Goal: Information Seeking & Learning: Learn about a topic

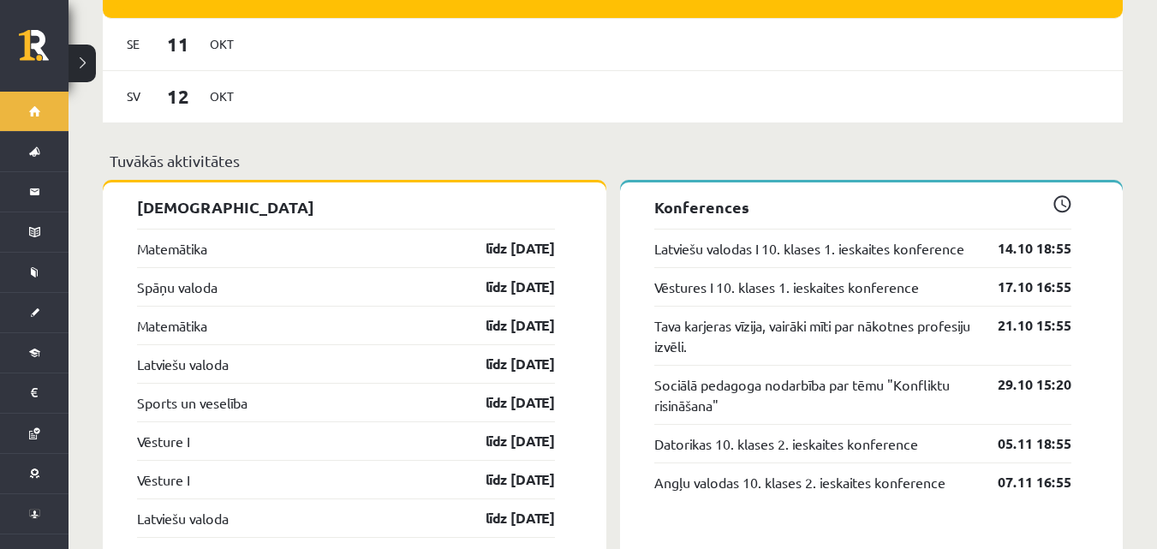
scroll to position [1455, 0]
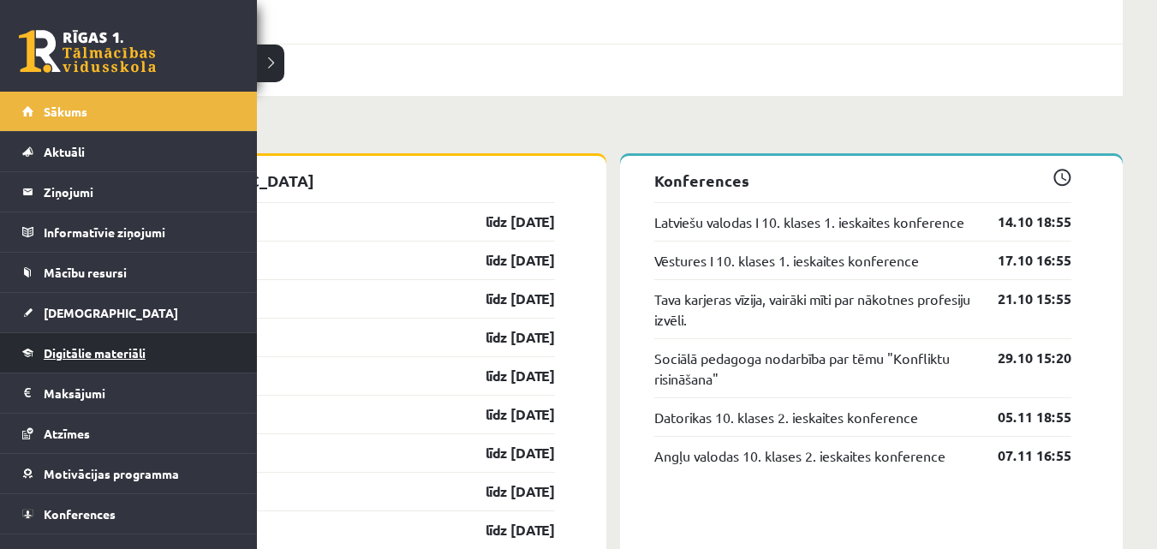
click at [113, 360] on link "Digitālie materiāli" at bounding box center [128, 352] width 213 height 39
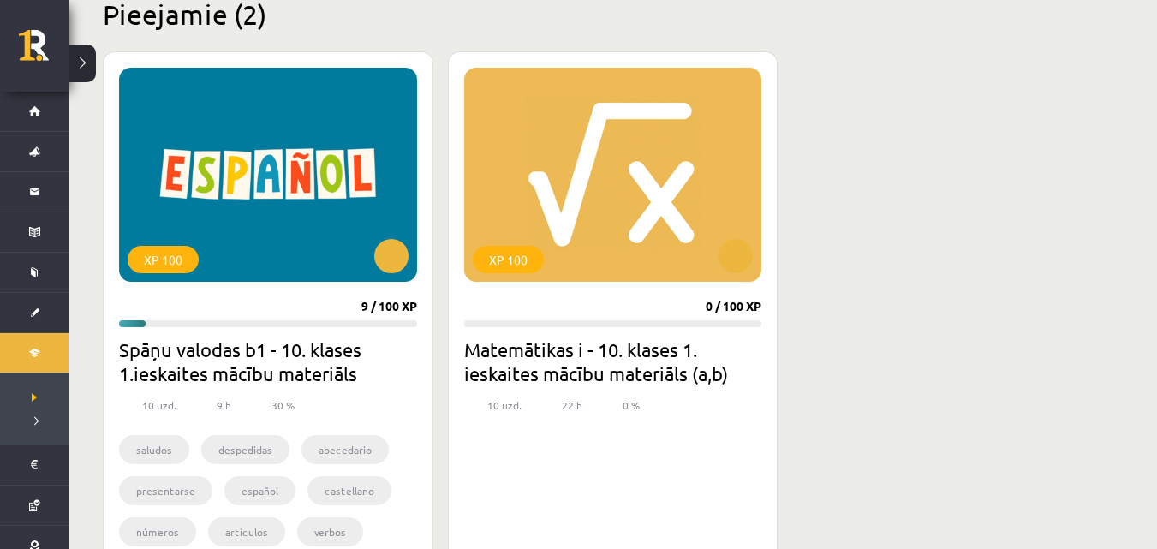
scroll to position [428, 0]
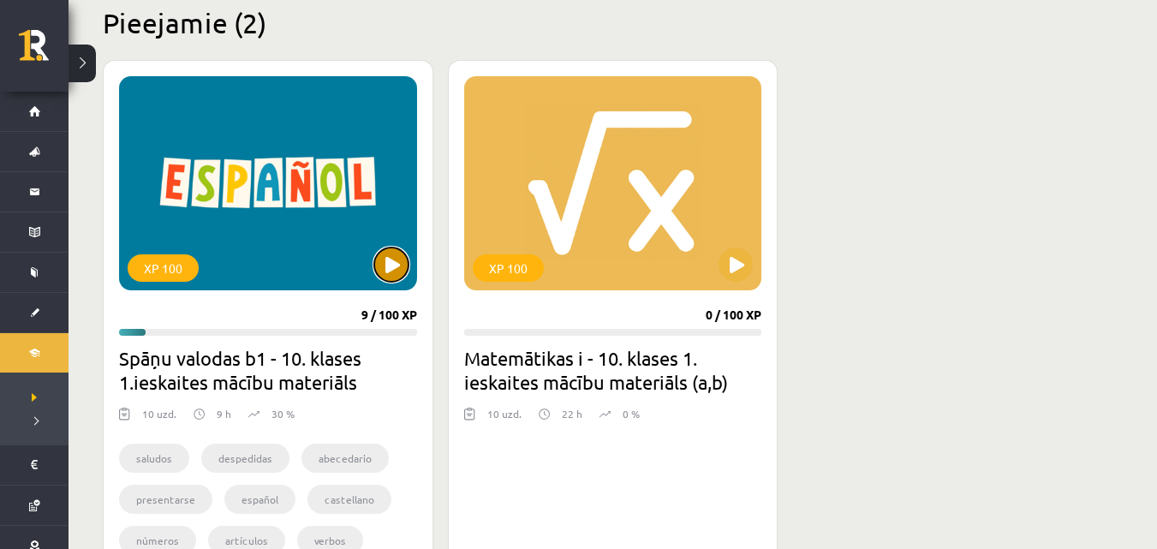
click at [385, 270] on button at bounding box center [391, 264] width 34 height 34
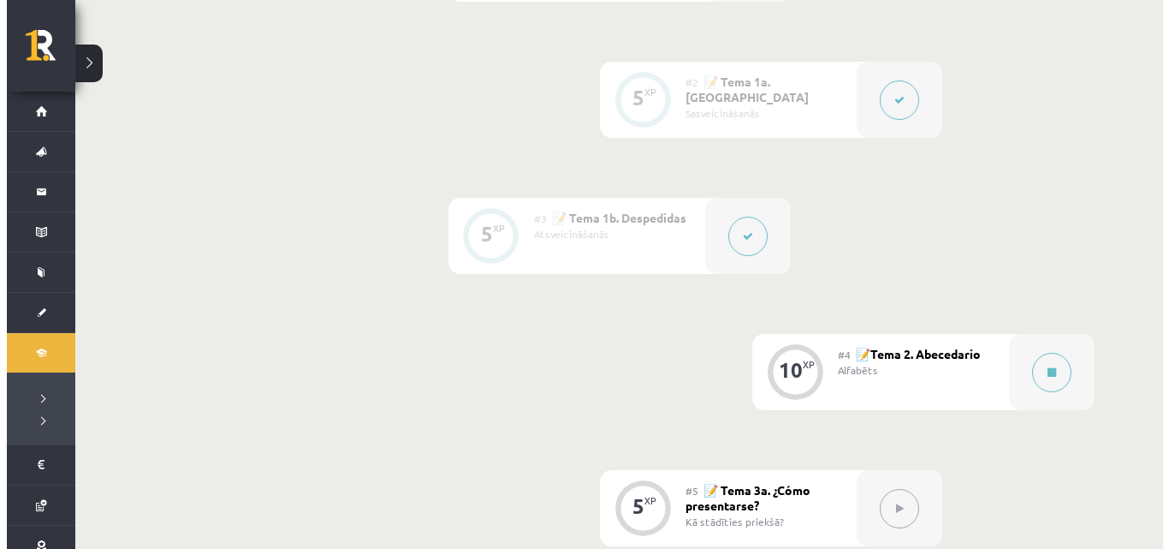
scroll to position [599, 0]
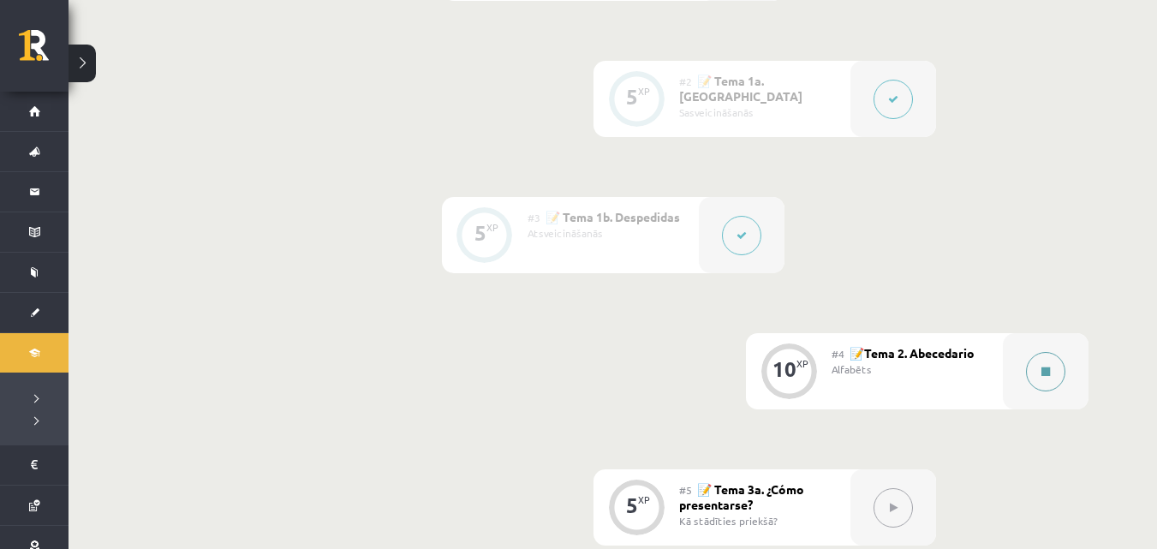
click at [1037, 384] on button at bounding box center [1045, 371] width 39 height 39
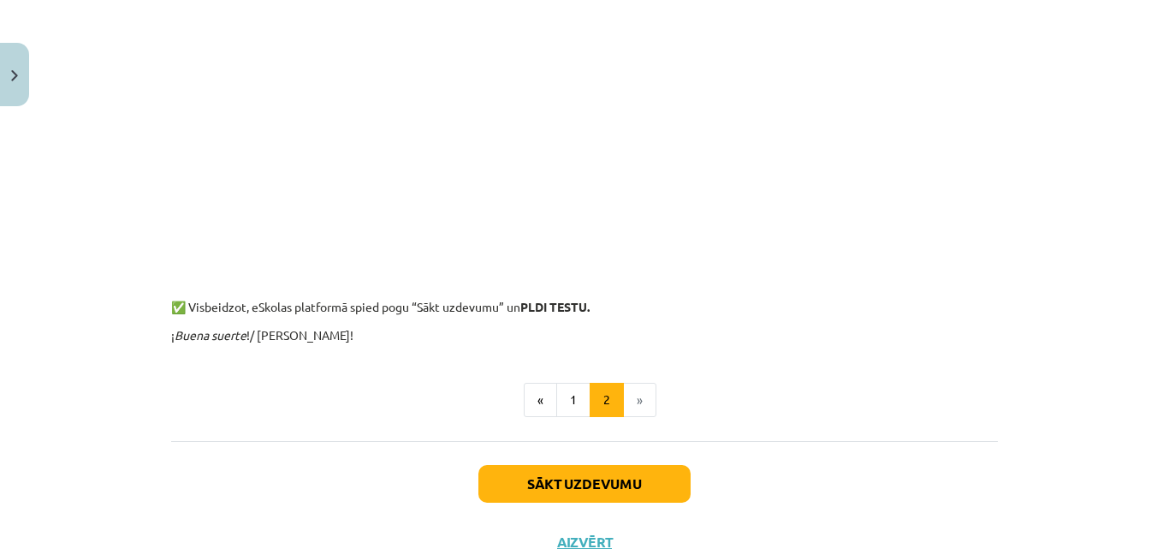
scroll to position [1541, 0]
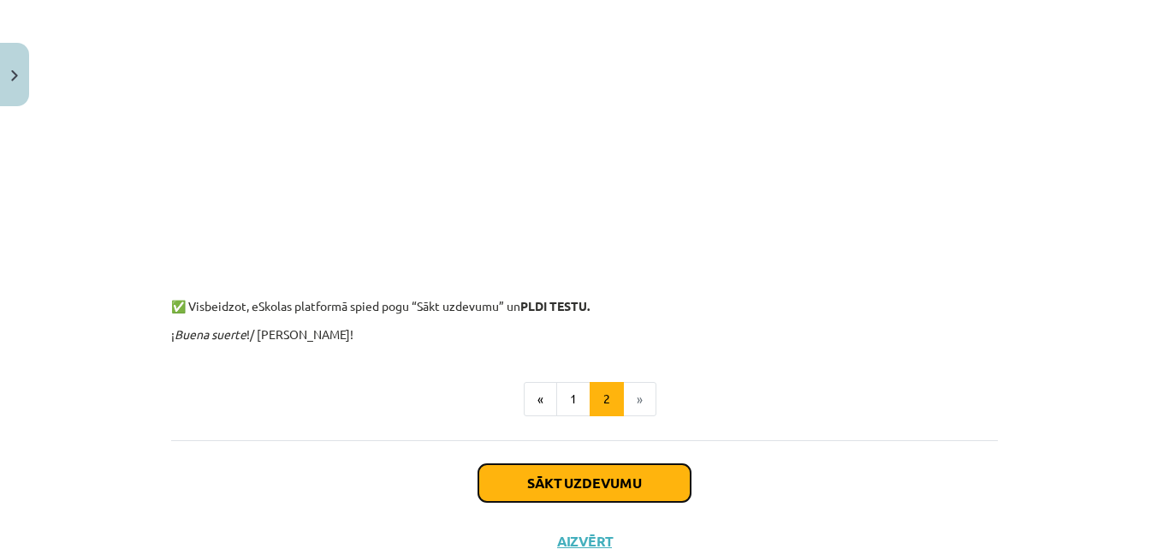
click at [553, 492] on button "Sākt uzdevumu" at bounding box center [585, 483] width 212 height 38
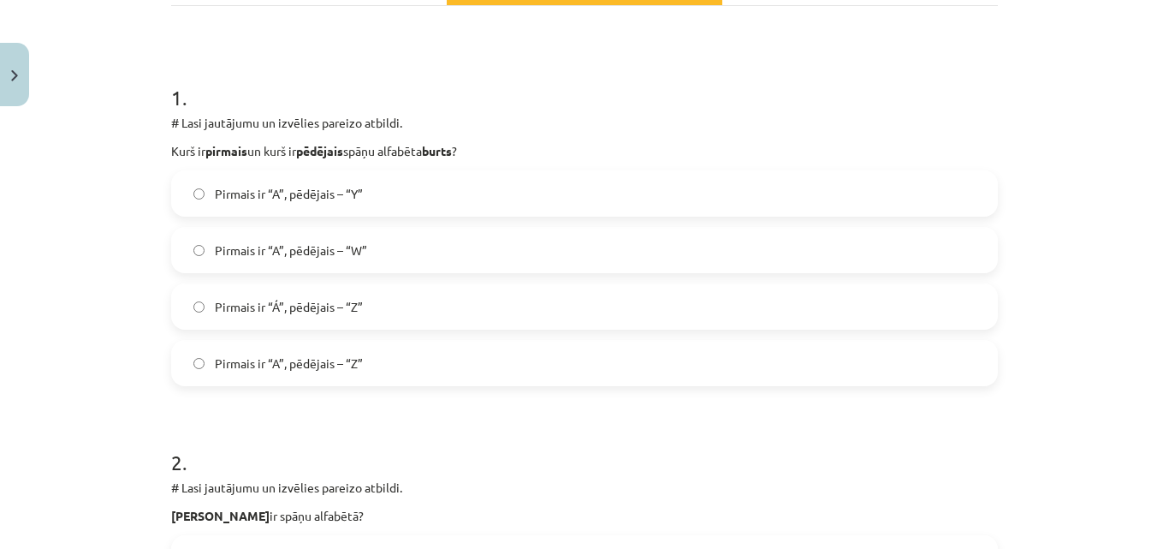
scroll to position [300, 0]
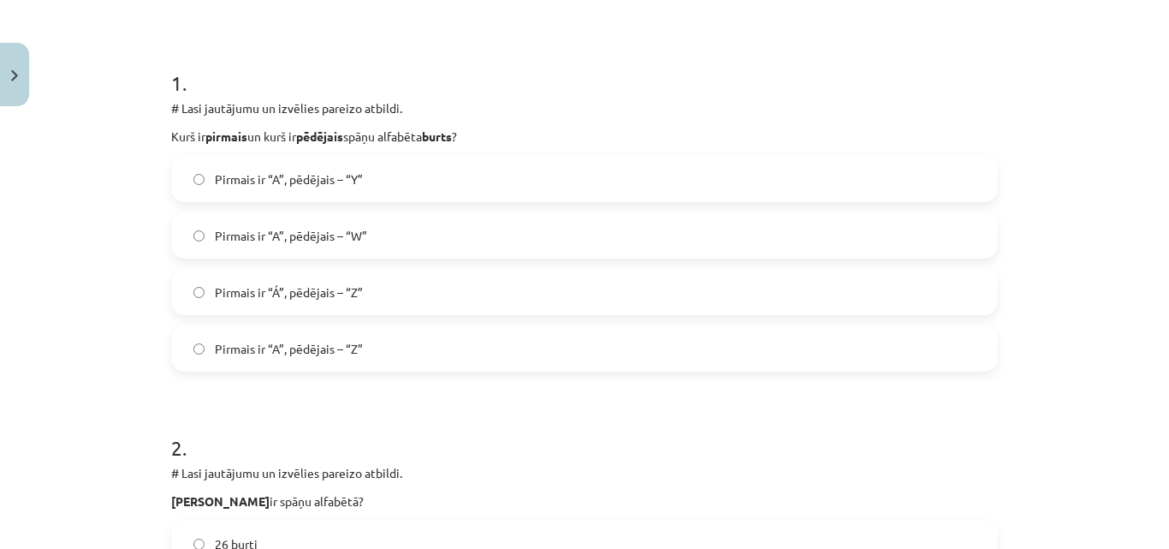
click at [398, 342] on label "Pirmais ir “A”, pēdējais – “Z”" at bounding box center [585, 348] width 824 height 43
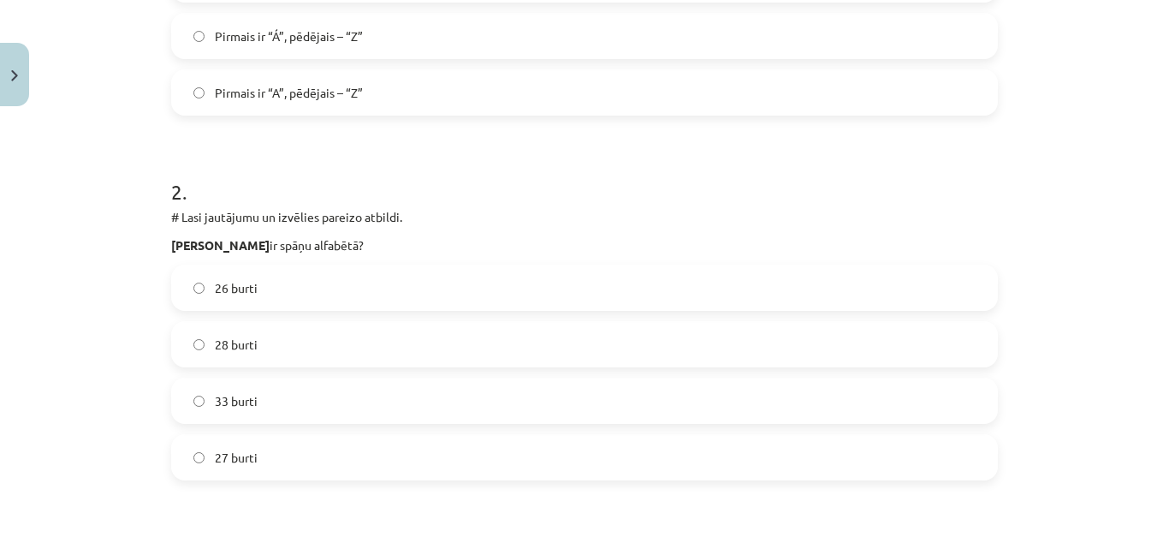
scroll to position [556, 0]
click at [284, 447] on label "27 burti" at bounding box center [585, 456] width 824 height 43
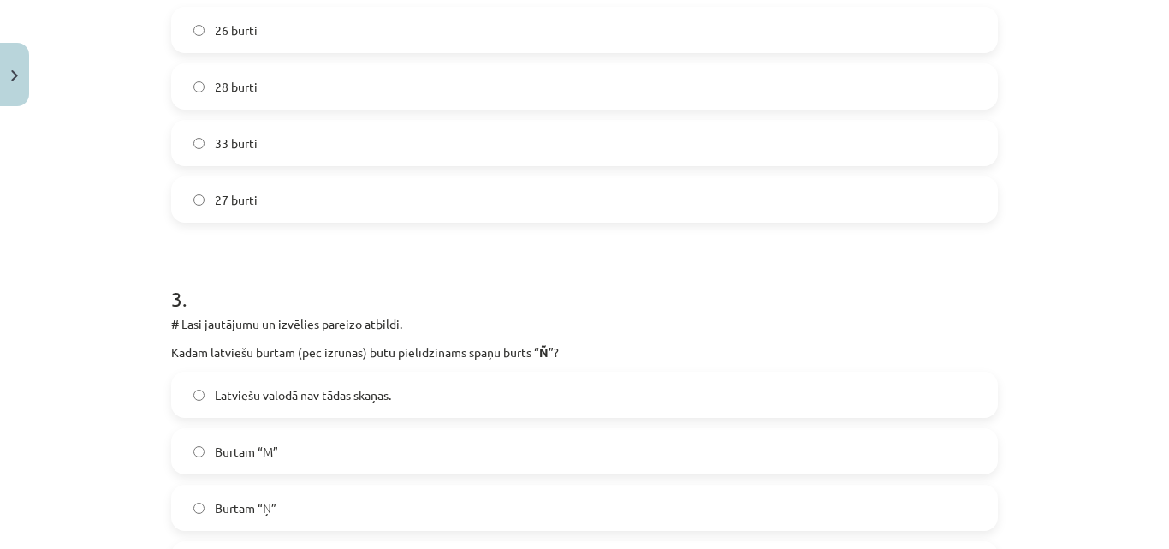
scroll to position [899, 0]
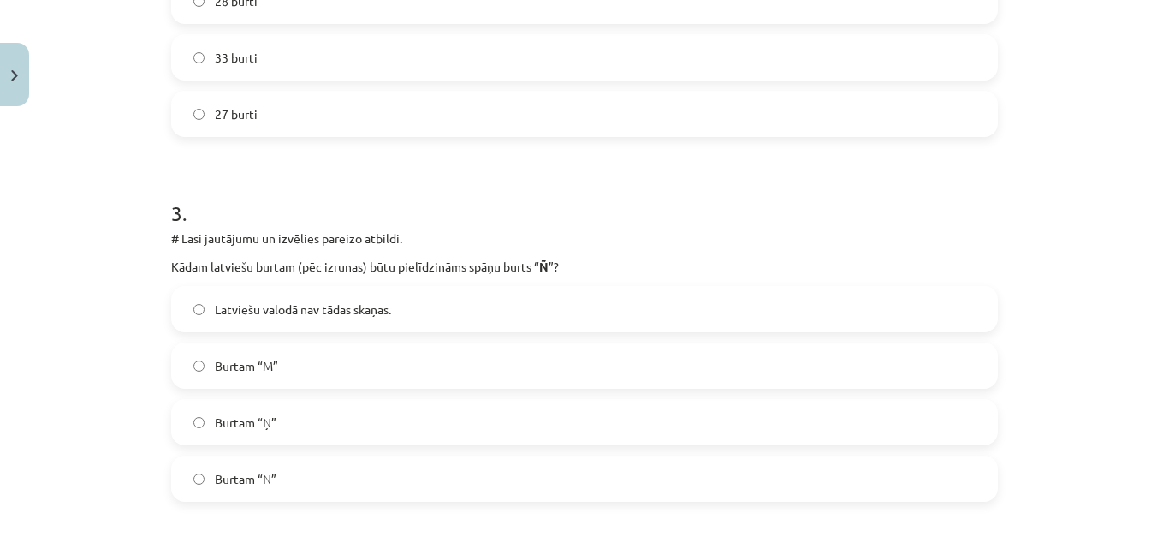
click at [361, 424] on label "Burtam “Ņ”" at bounding box center [585, 422] width 824 height 43
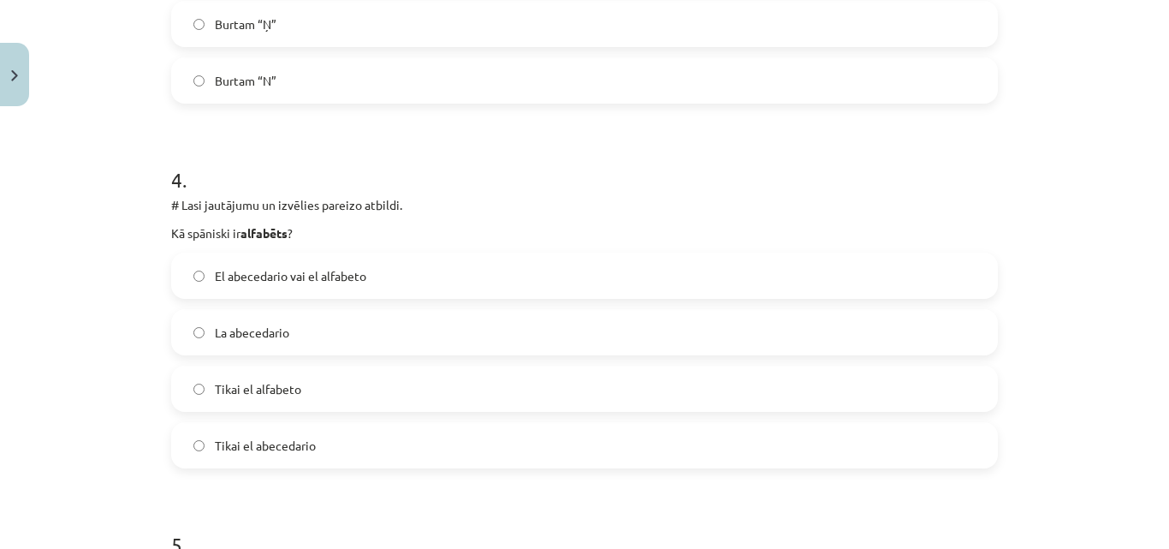
scroll to position [1327, 0]
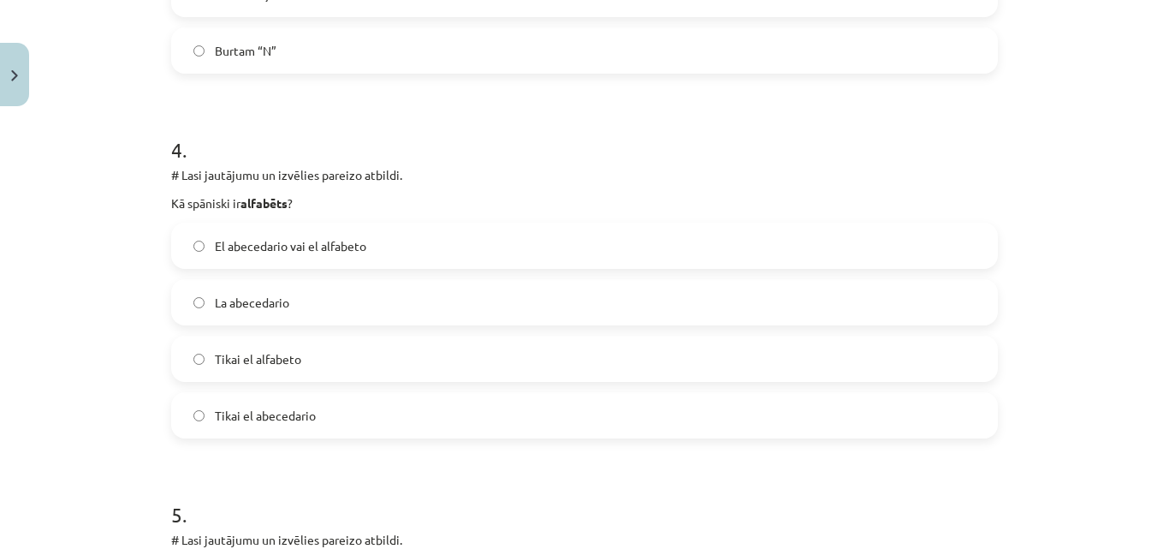
click at [348, 298] on label "La abecedario" at bounding box center [585, 302] width 824 height 43
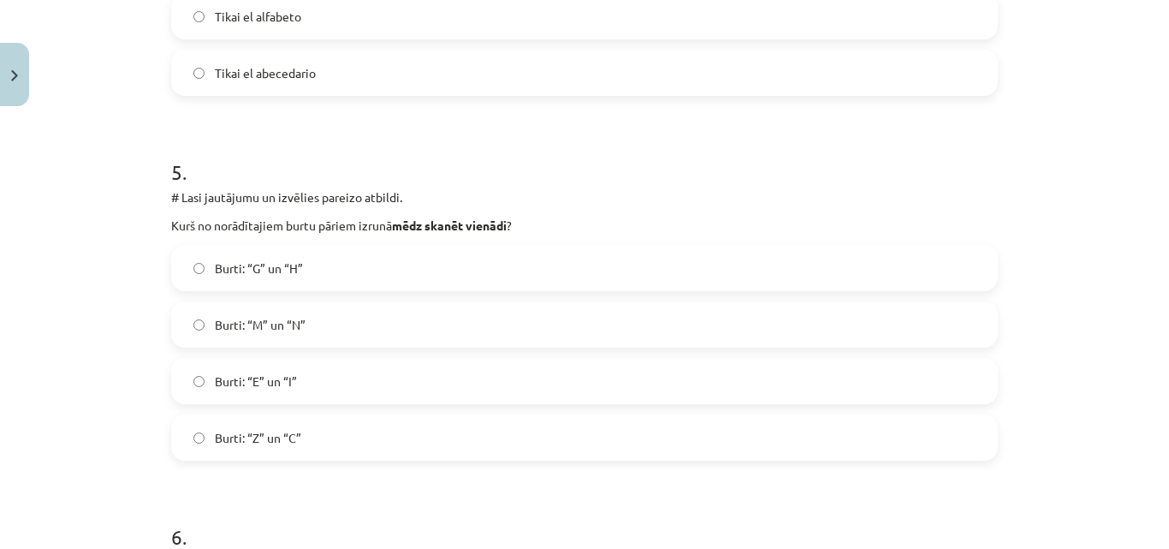
scroll to position [1755, 0]
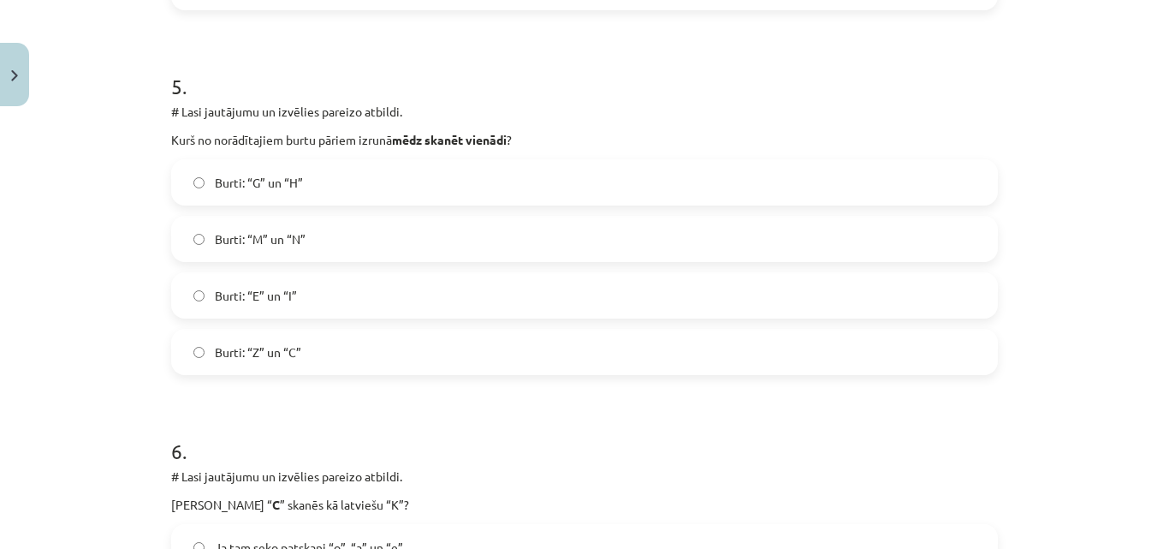
click at [351, 182] on label "Burti: “G” un “H”" at bounding box center [585, 182] width 824 height 43
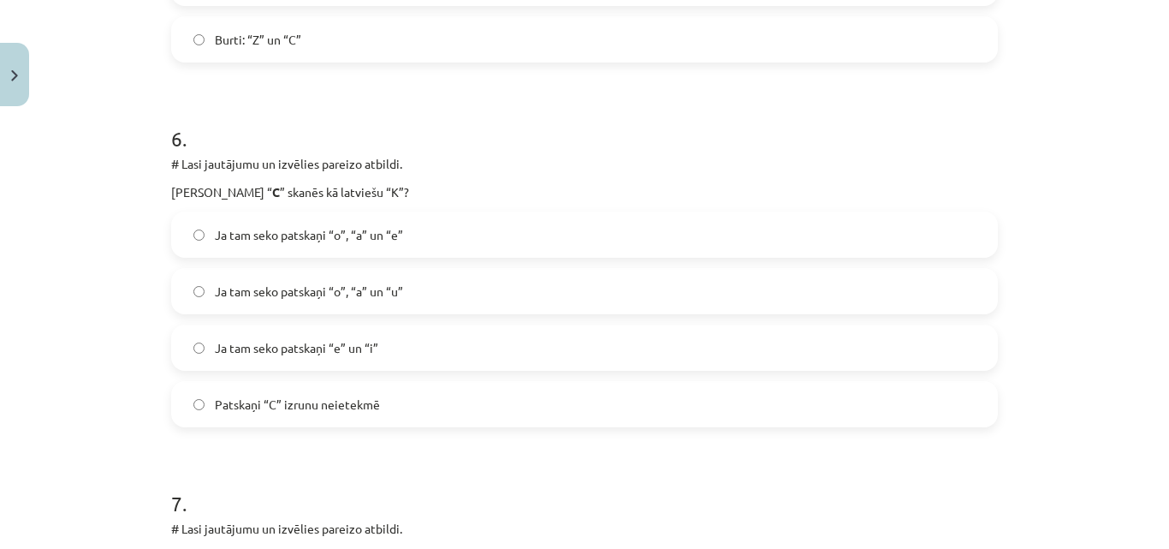
scroll to position [2098, 0]
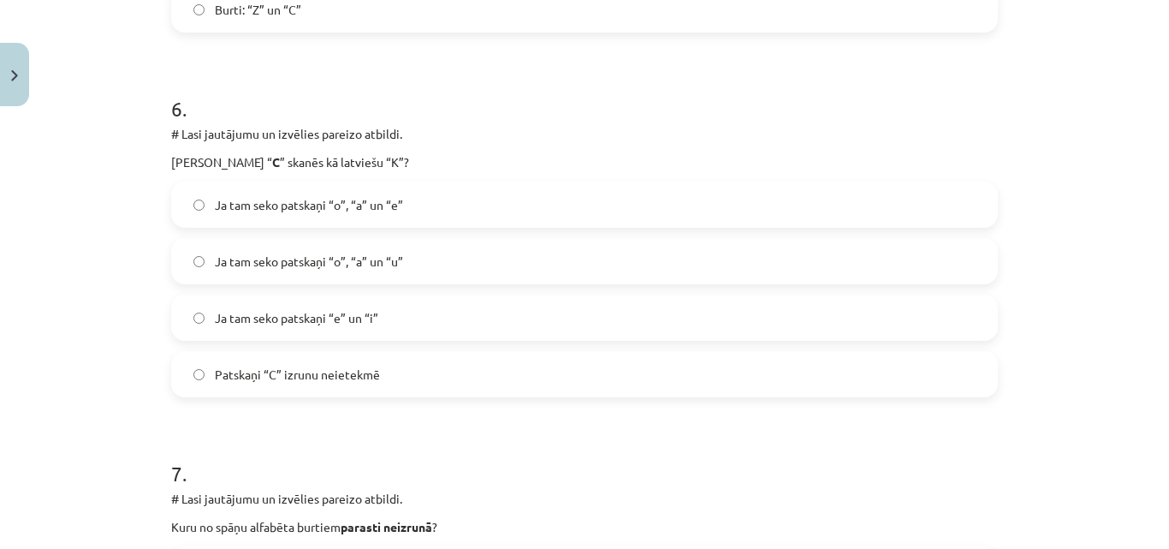
click at [352, 316] on span "Ja tam seko patskaņi “e” un “i”" at bounding box center [297, 318] width 164 height 18
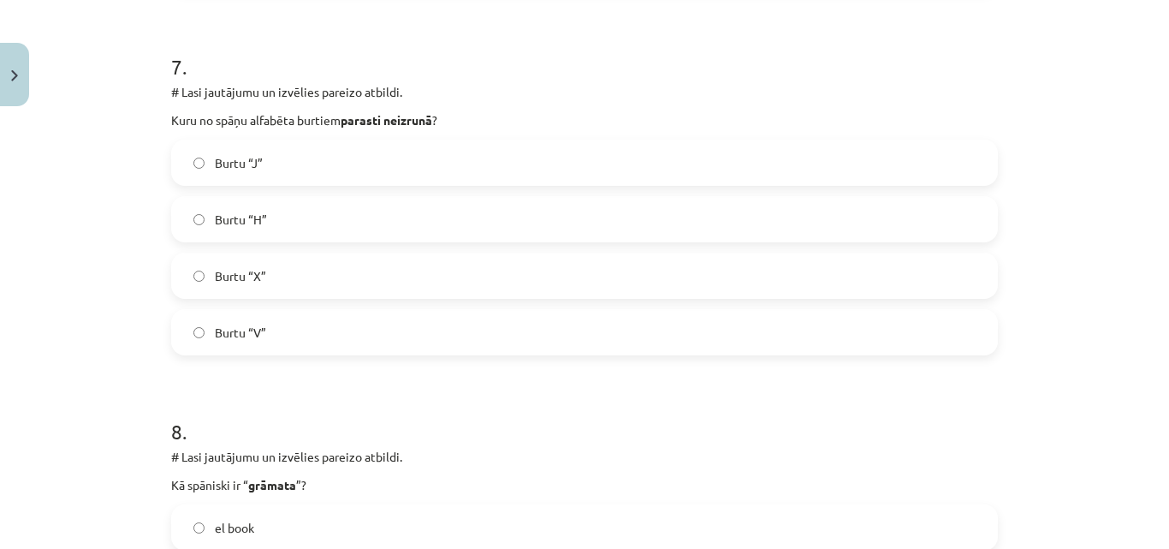
scroll to position [2526, 0]
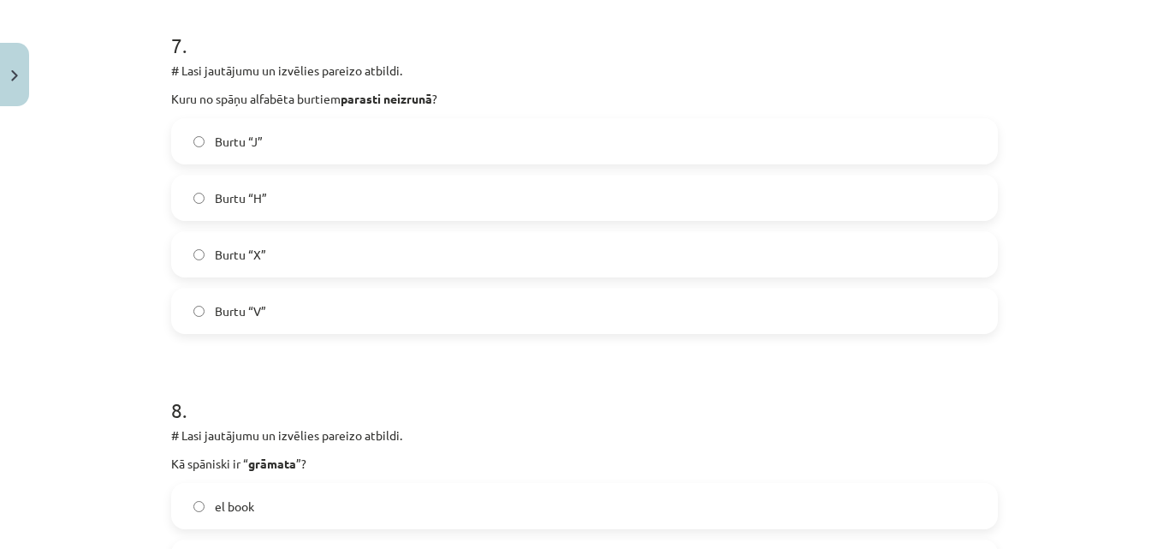
click at [427, 205] on label "Burtu “H”" at bounding box center [585, 197] width 824 height 43
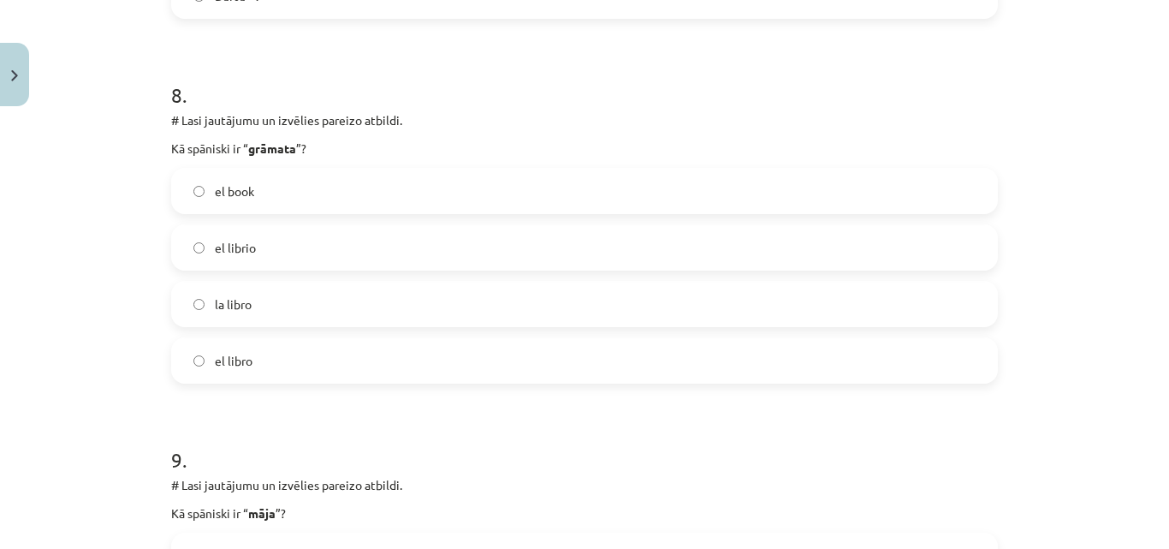
scroll to position [2868, 0]
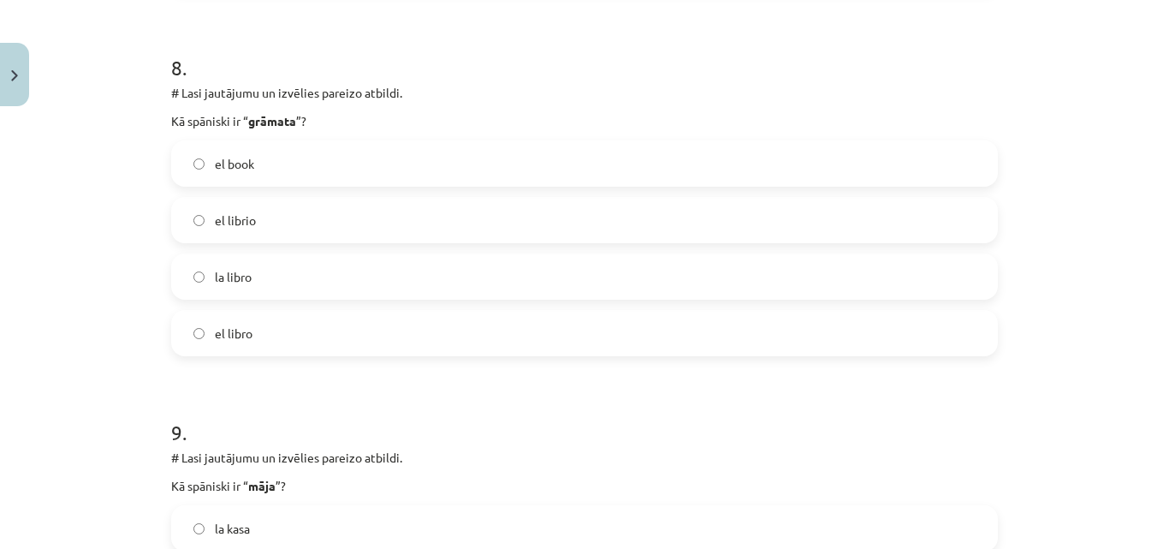
click at [241, 333] on span "el libro" at bounding box center [234, 333] width 38 height 18
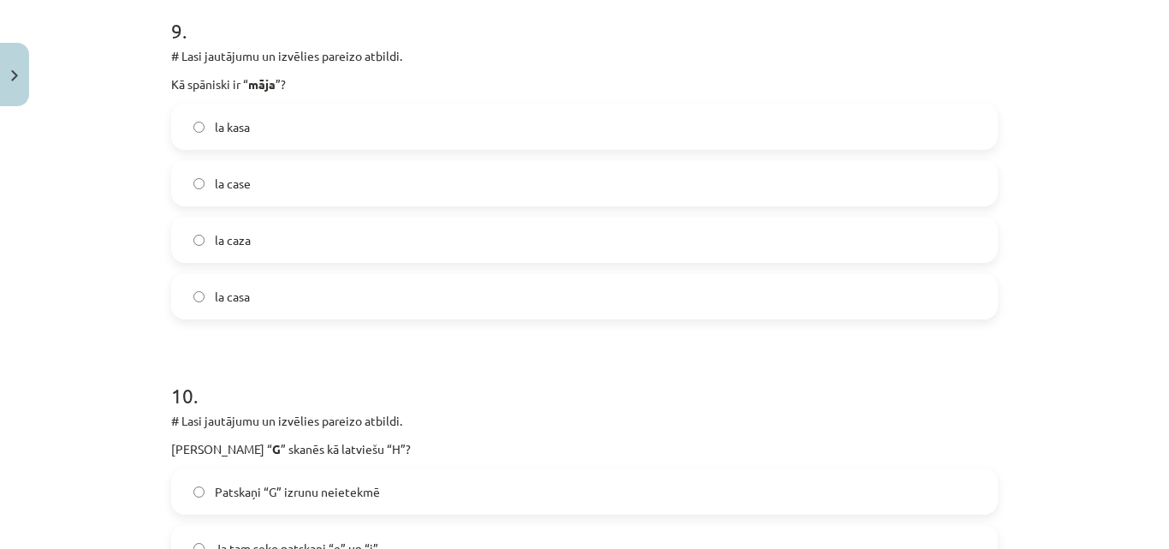
scroll to position [3296, 0]
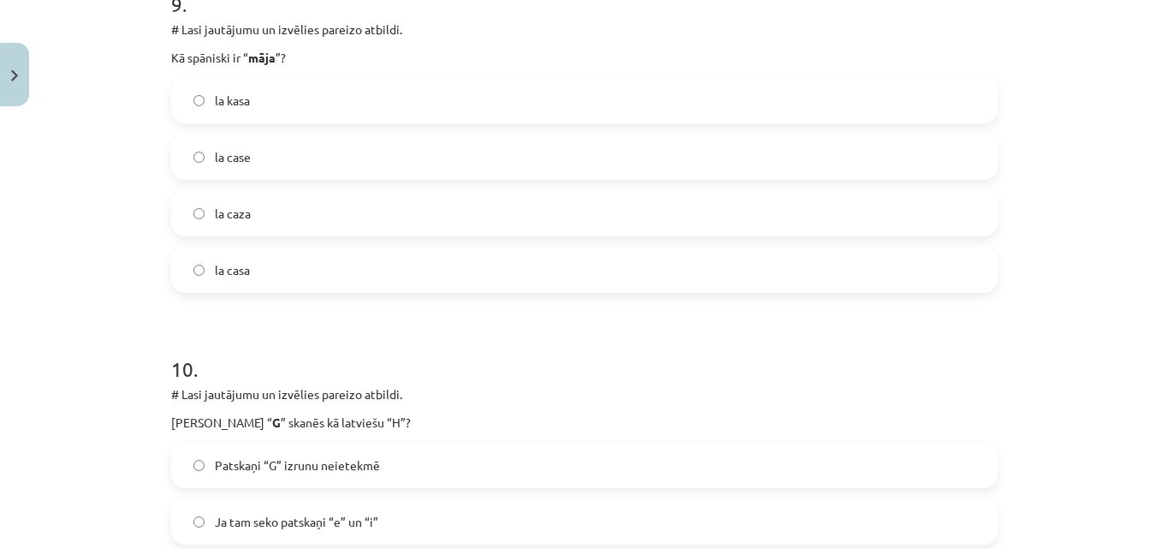
click at [279, 271] on label "la casa" at bounding box center [585, 269] width 824 height 43
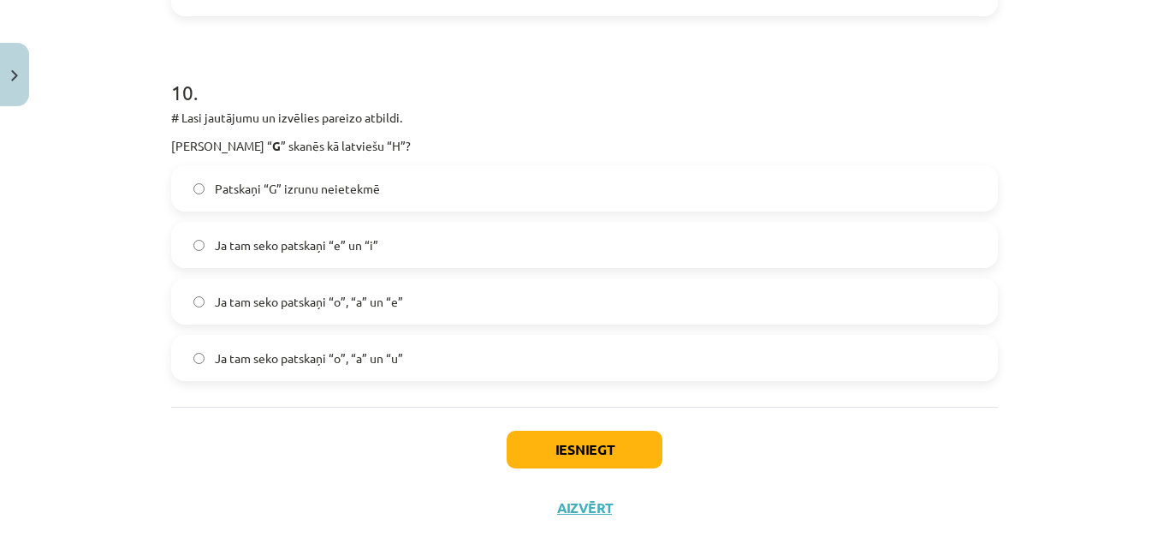
scroll to position [3603, 0]
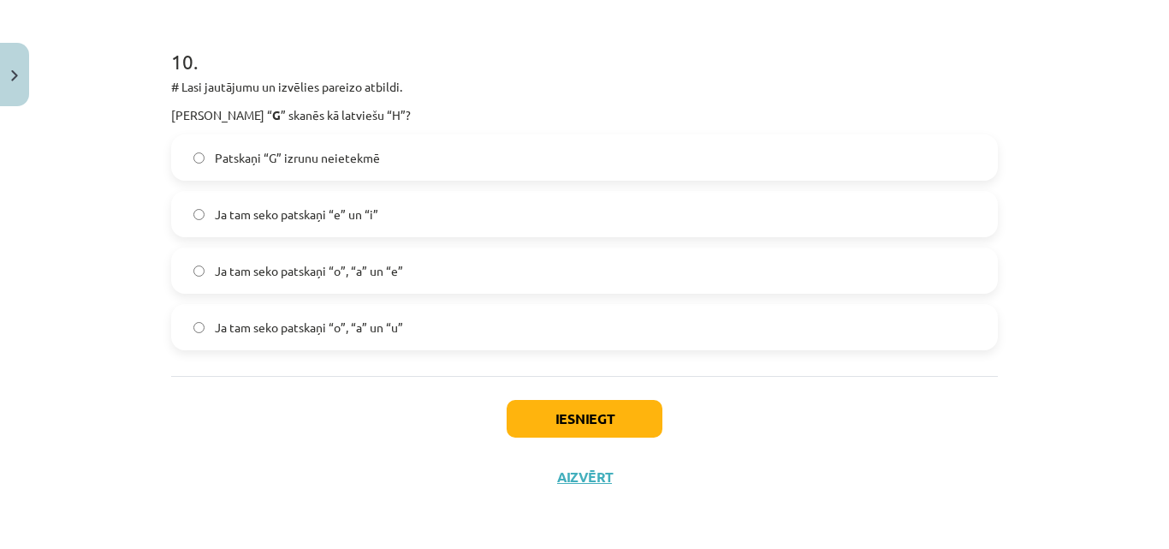
click at [409, 265] on label "Ja tam seko patskaņi “o”, “a” un “e”" at bounding box center [585, 270] width 824 height 43
click at [522, 409] on button "Iesniegt" at bounding box center [585, 419] width 156 height 38
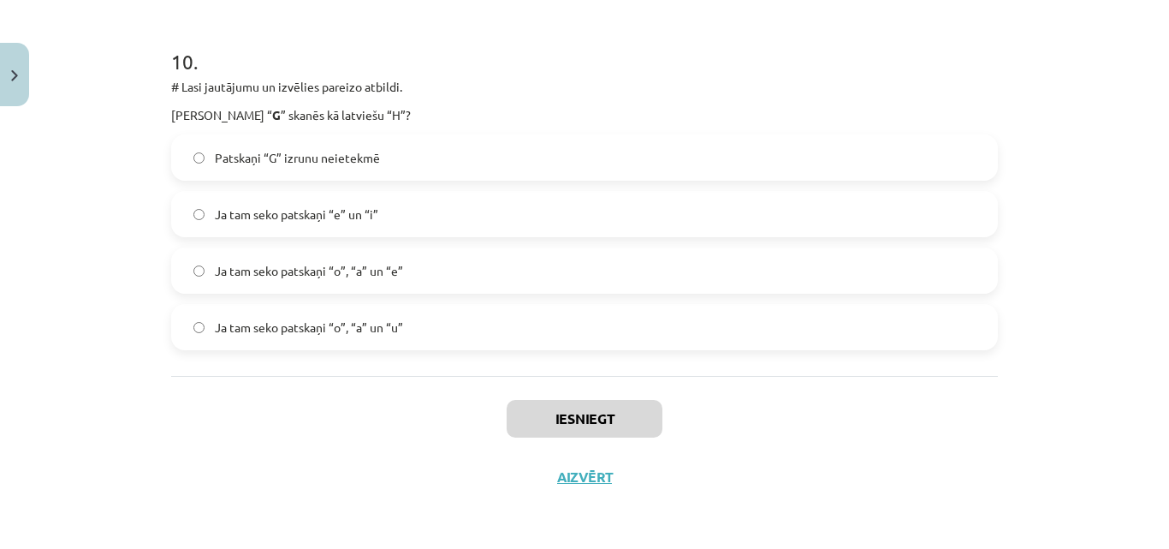
click at [515, 325] on label "Ja tam seko patskaņi “o”, “a” un “u”" at bounding box center [585, 327] width 824 height 43
click at [517, 276] on label "Ja tam seko patskaņi “o”, “a” un “e”" at bounding box center [585, 270] width 824 height 43
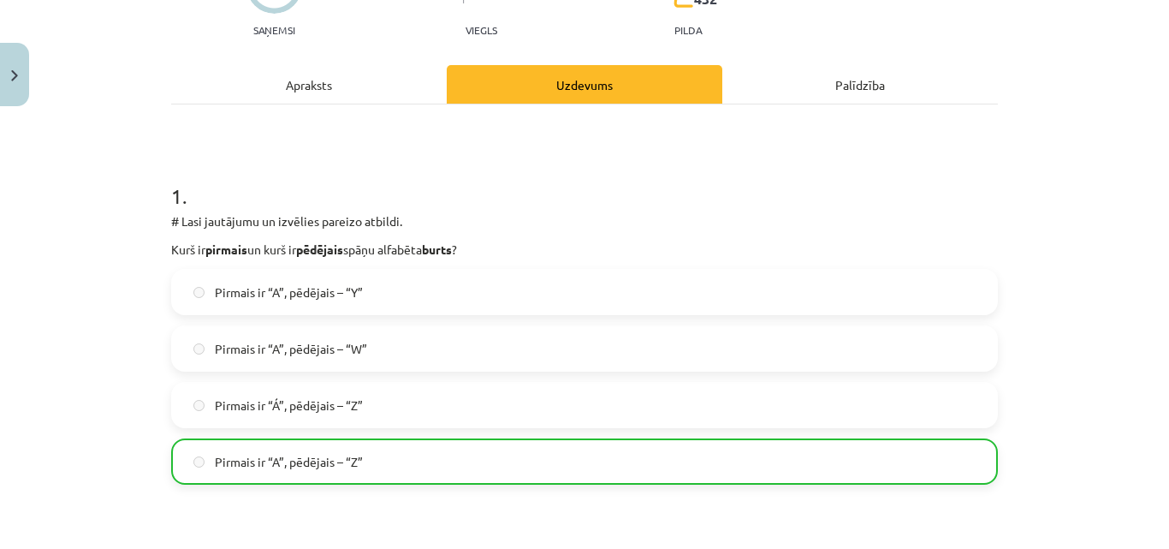
scroll to position [0, 0]
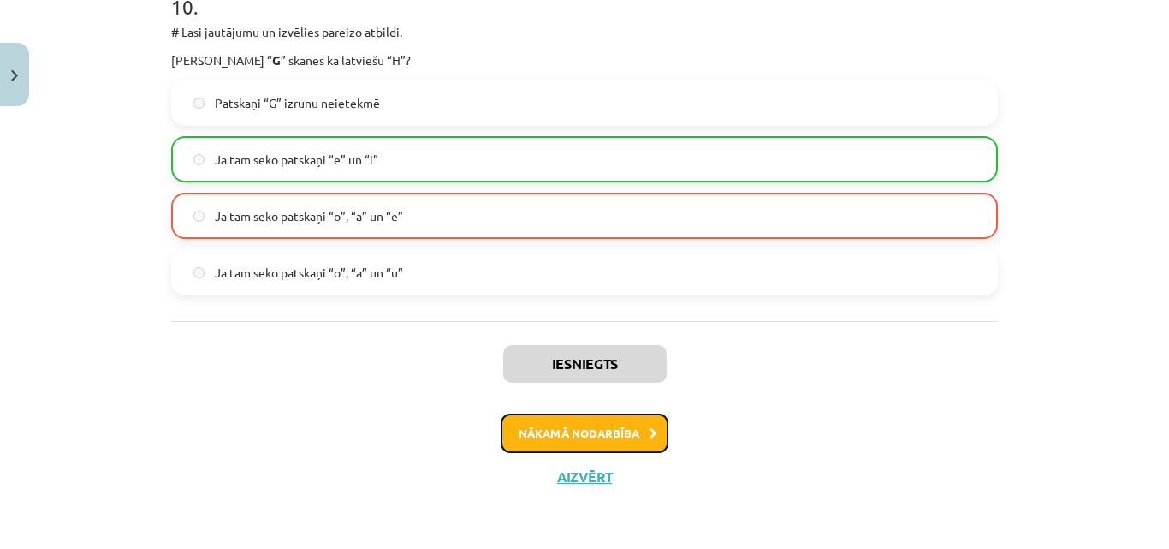
click at [593, 419] on button "Nākamā nodarbība" at bounding box center [585, 433] width 168 height 39
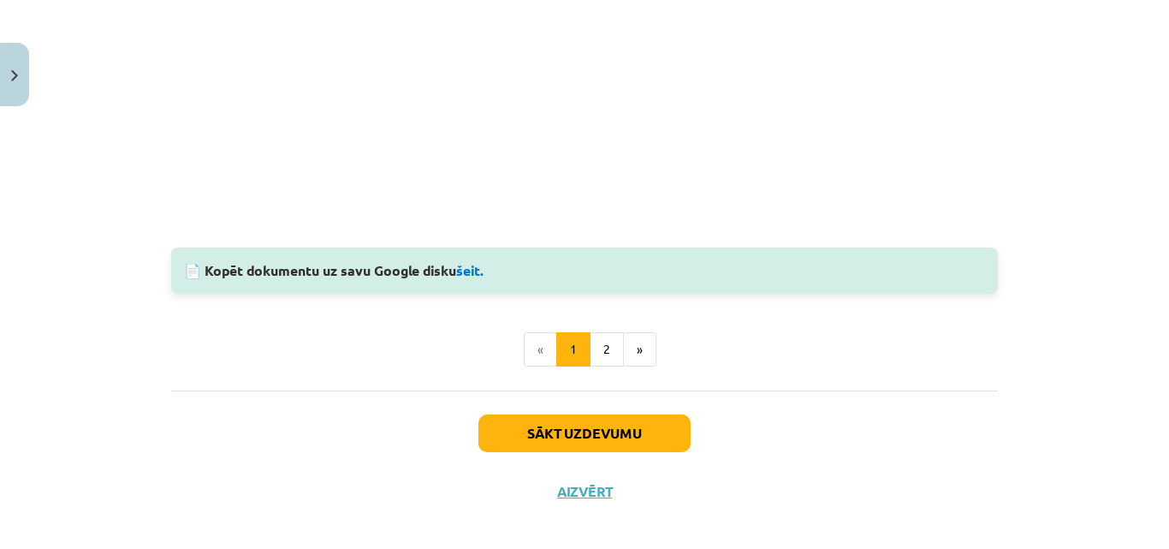
scroll to position [1603, 0]
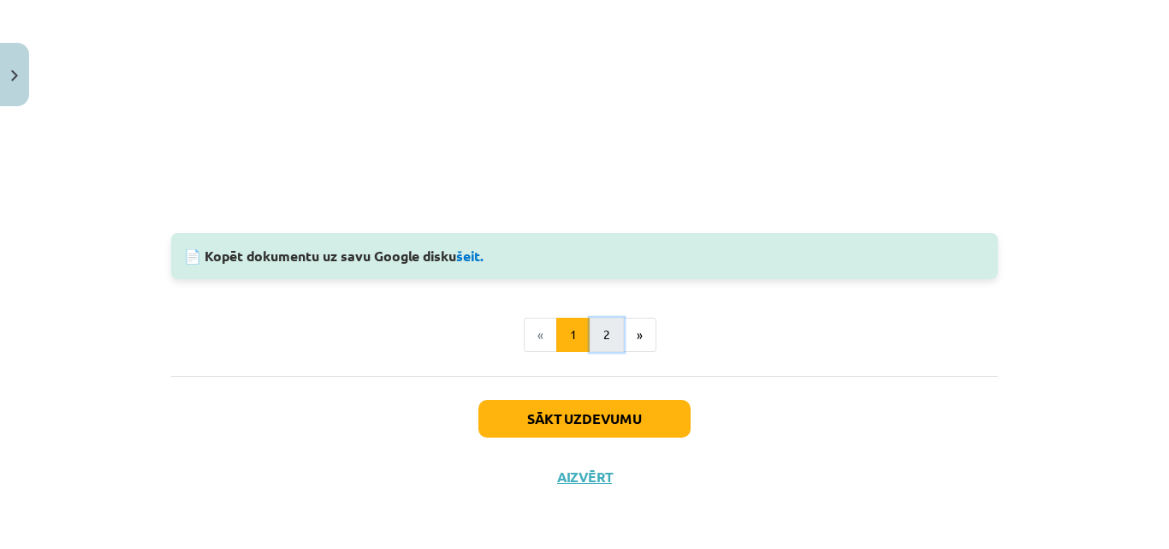
click at [601, 341] on button "2" at bounding box center [607, 335] width 34 height 34
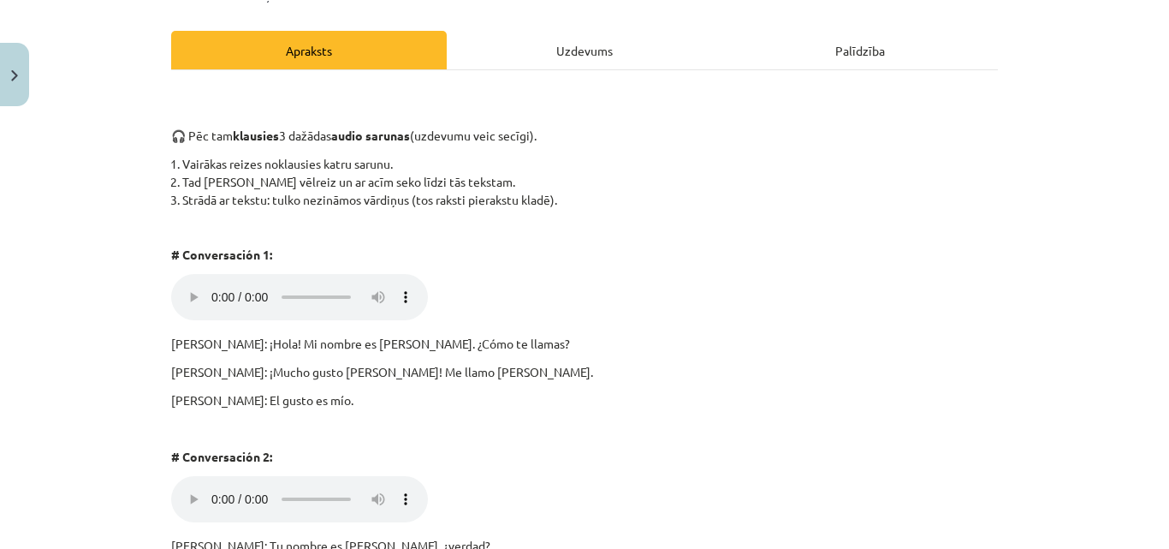
scroll to position [135, 0]
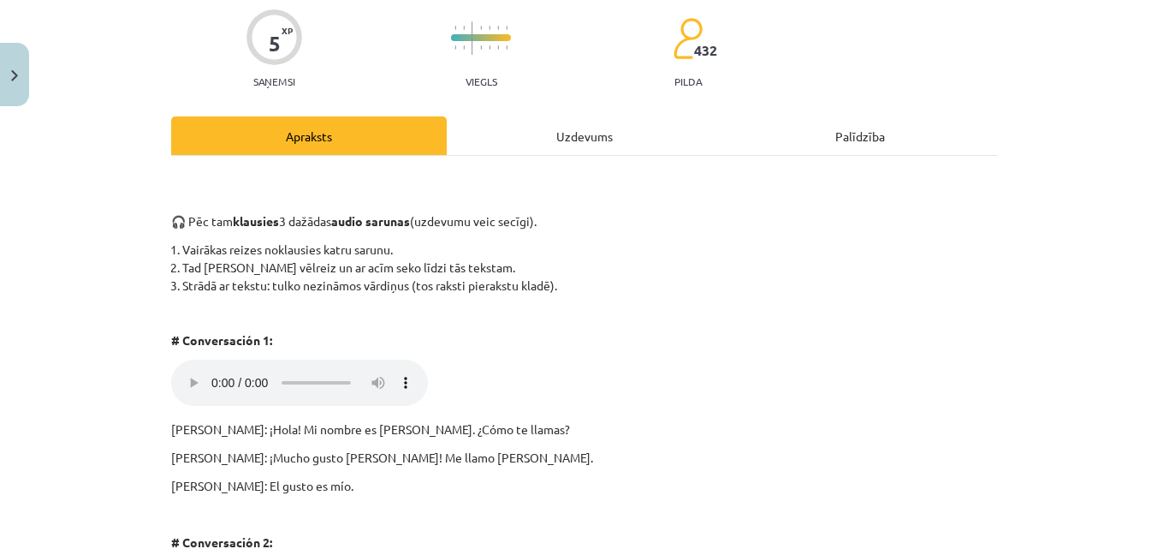
click at [513, 137] on div "Uzdevums" at bounding box center [585, 135] width 276 height 39
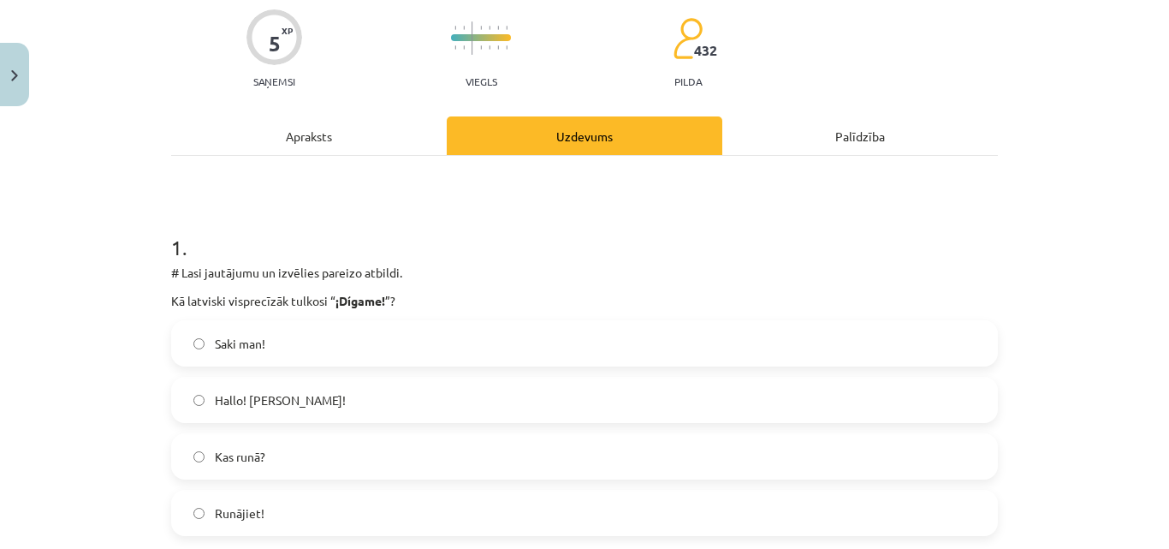
scroll to position [43, 0]
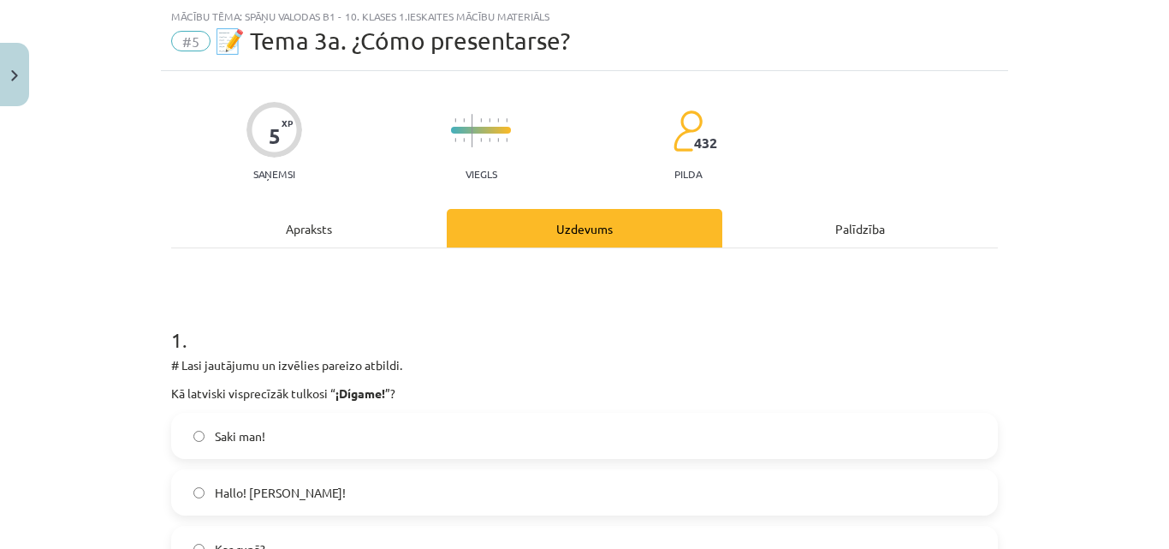
click at [343, 240] on div "Apraksts" at bounding box center [309, 228] width 276 height 39
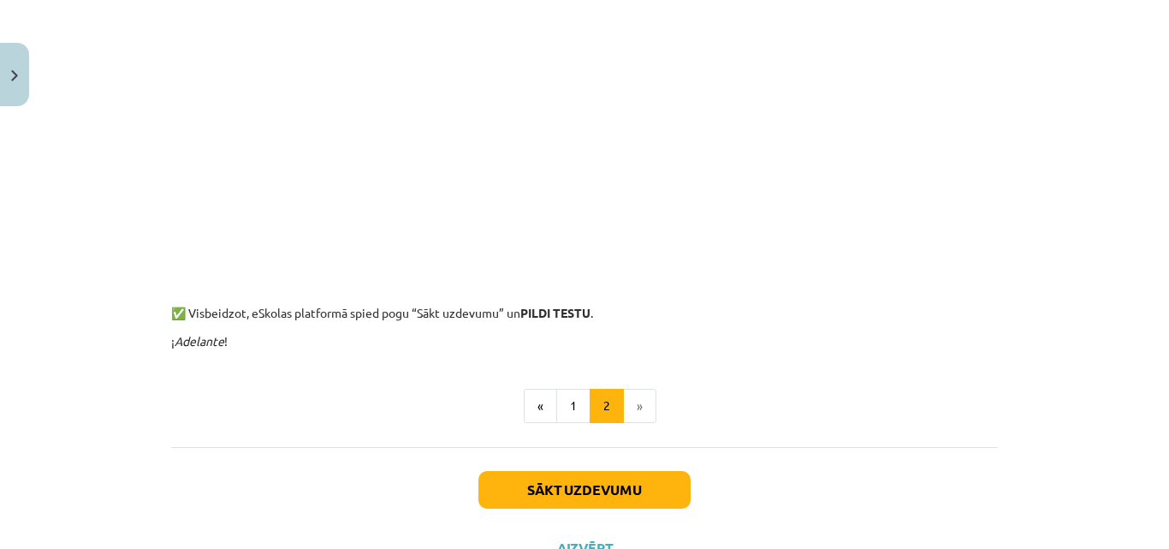
scroll to position [1449, 0]
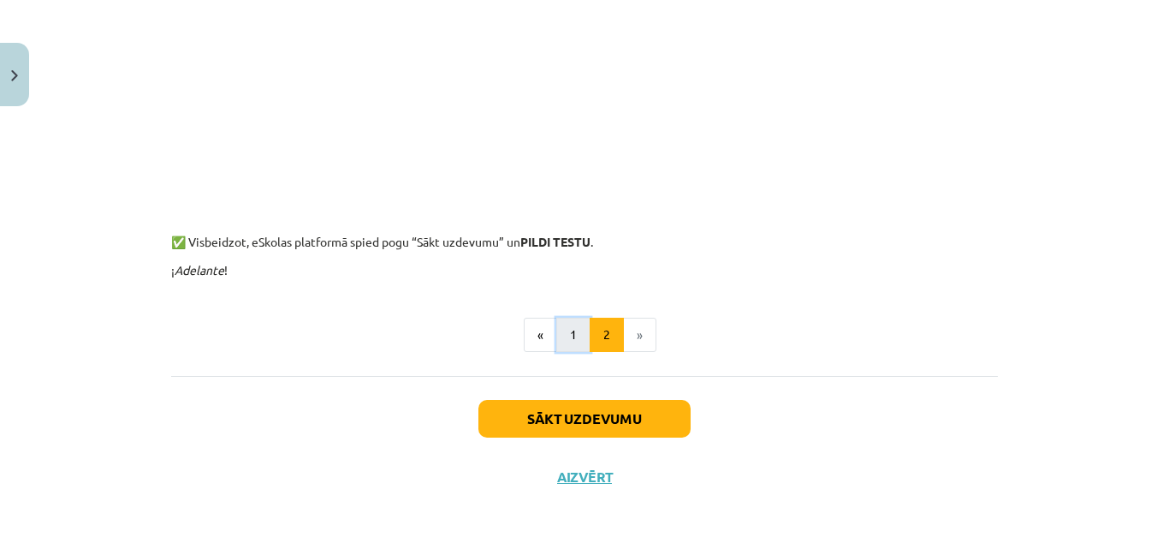
click at [577, 335] on button "1" at bounding box center [573, 335] width 34 height 34
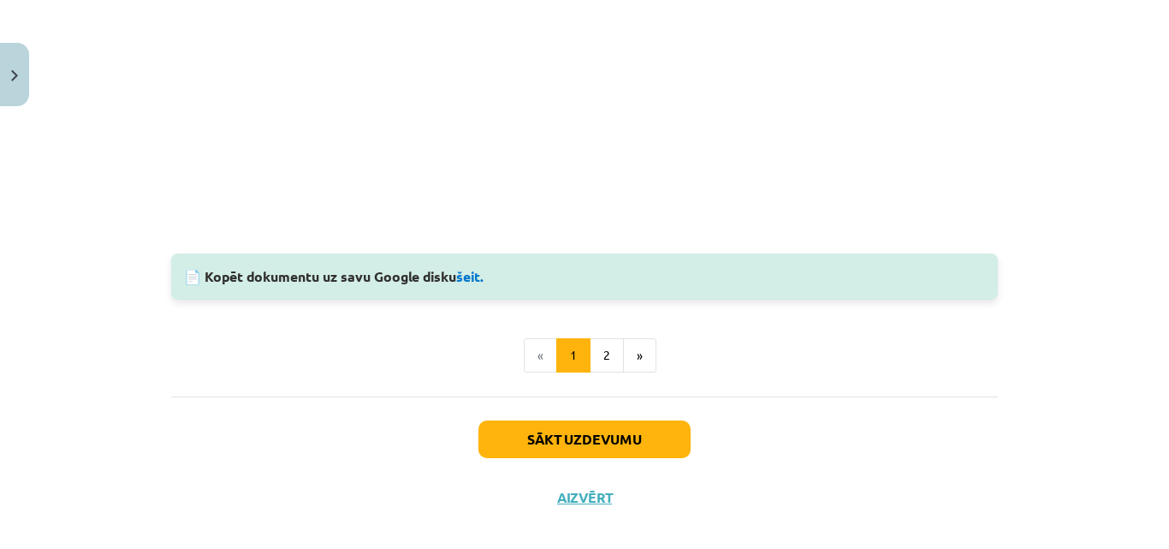
scroll to position [1603, 0]
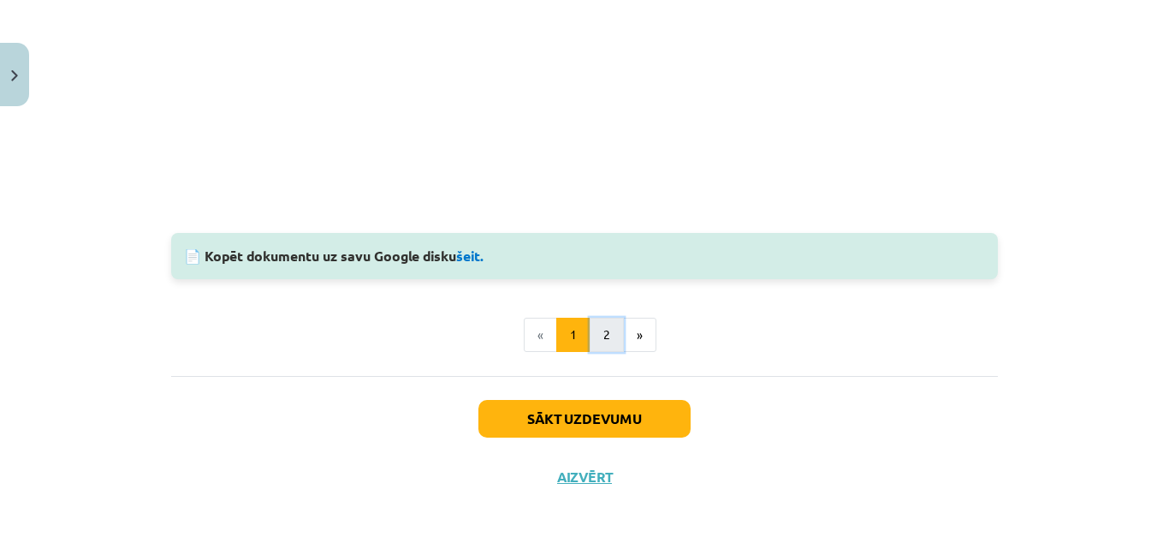
click at [604, 339] on button "2" at bounding box center [607, 335] width 34 height 34
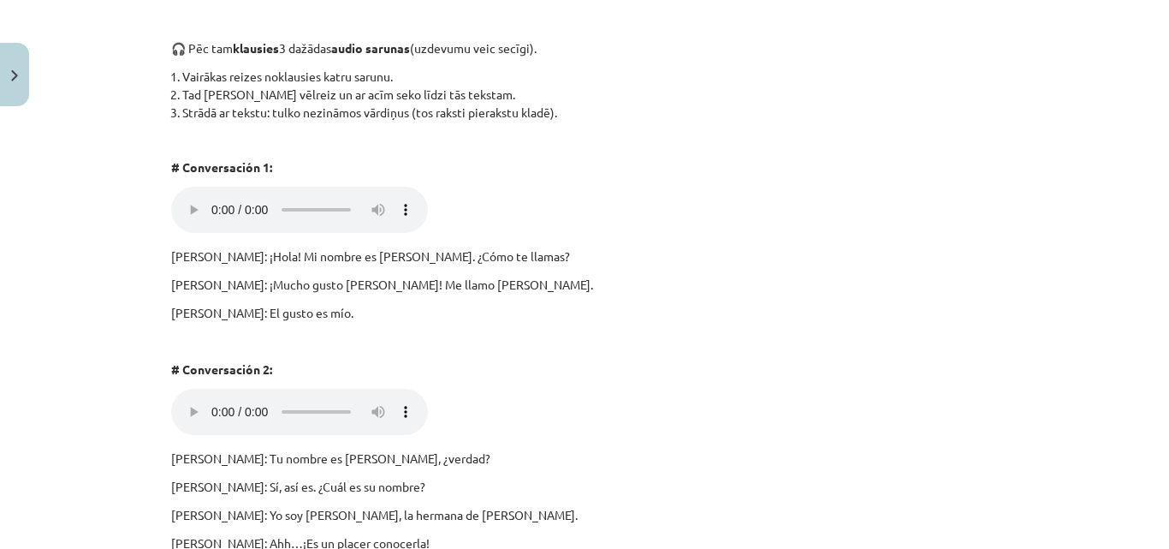
scroll to position [306, 0]
click at [205, 313] on p "[PERSON_NAME]: El gusto es mío." at bounding box center [584, 315] width 827 height 18
drag, startPoint x: 203, startPoint y: 314, endPoint x: 289, endPoint y: 316, distance: 85.6
click at [289, 316] on p "[PERSON_NAME]: El gusto es mío." at bounding box center [584, 315] width 827 height 18
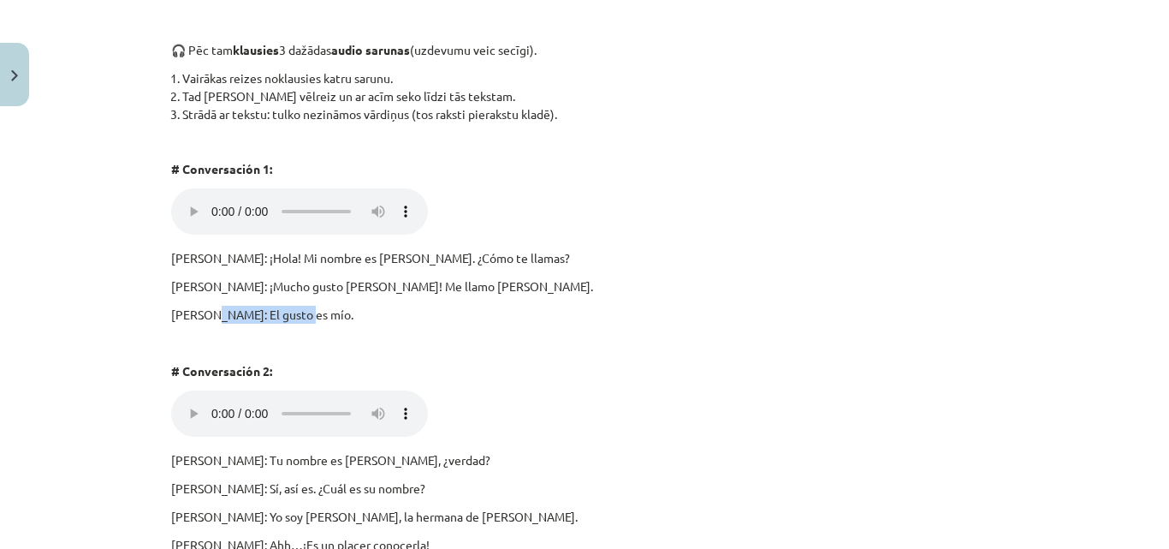
copy p "El gusto es mío."
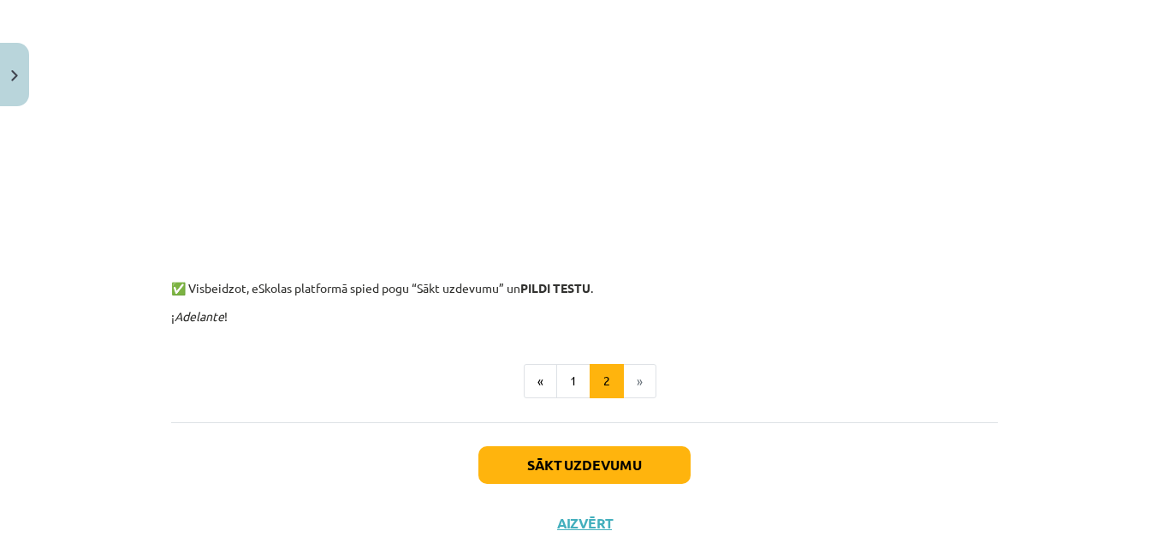
scroll to position [1449, 0]
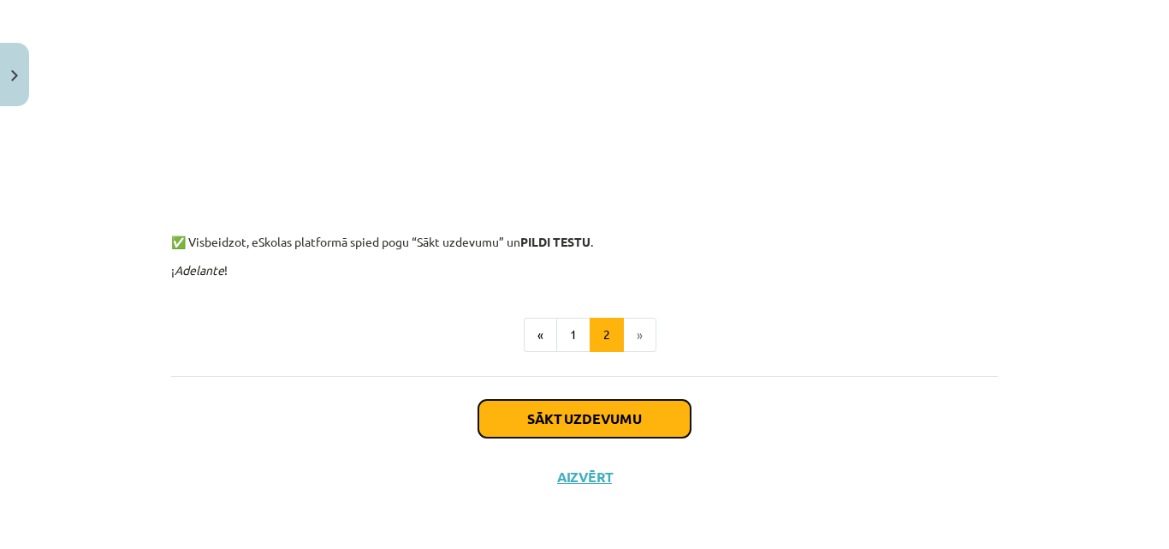
click at [574, 414] on button "Sākt uzdevumu" at bounding box center [585, 419] width 212 height 38
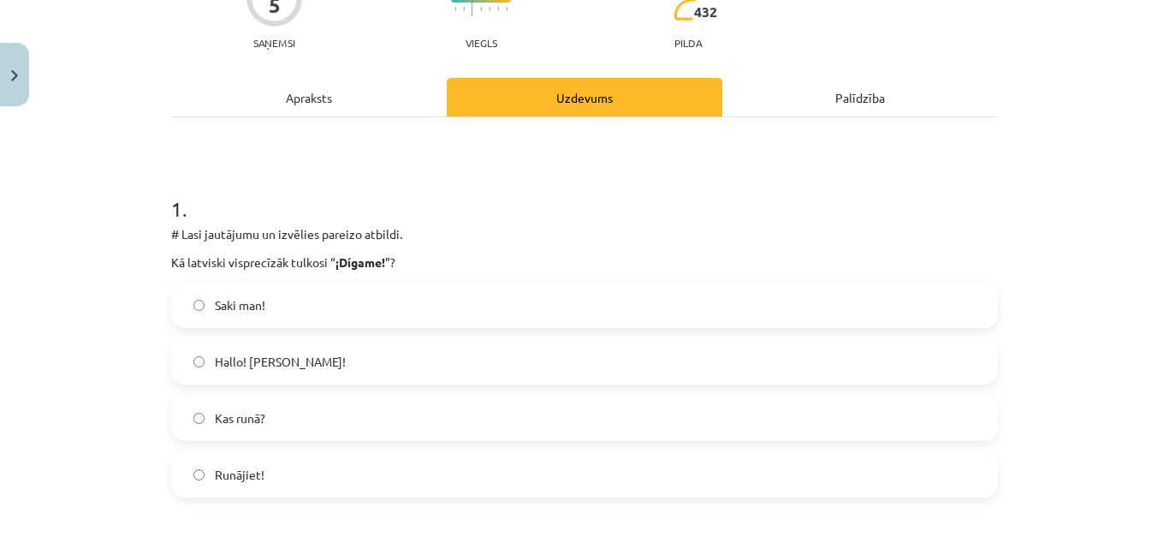
scroll to position [214, 0]
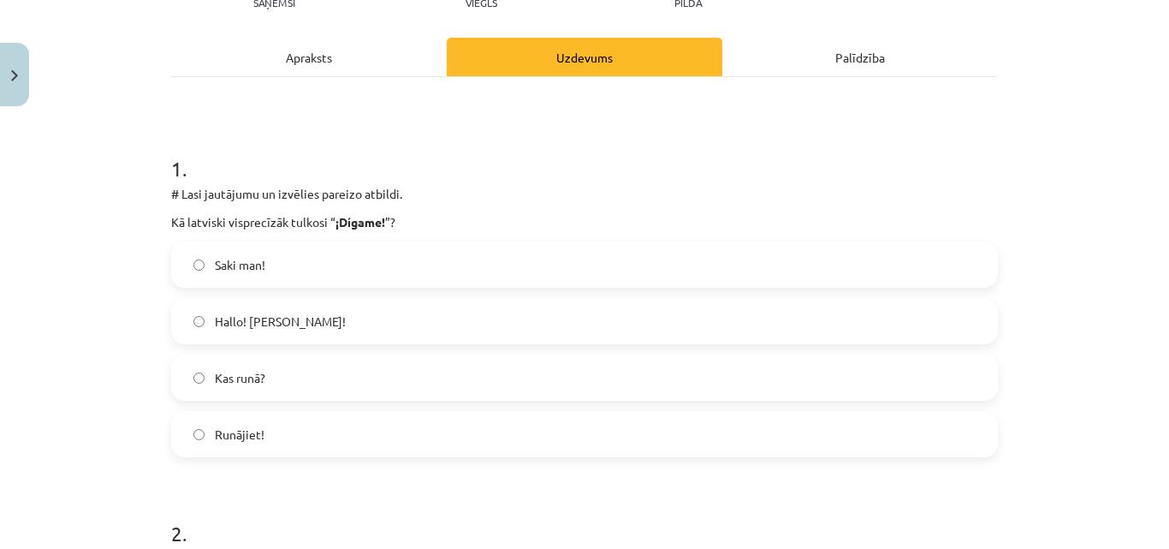
click at [310, 381] on label "Kas runā?" at bounding box center [585, 377] width 824 height 43
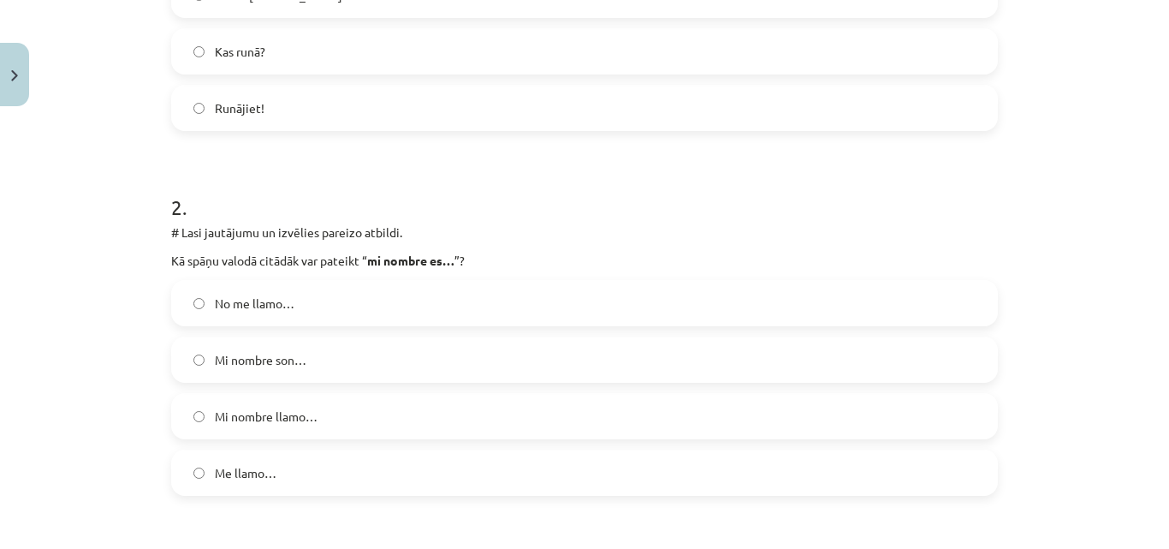
scroll to position [556, 0]
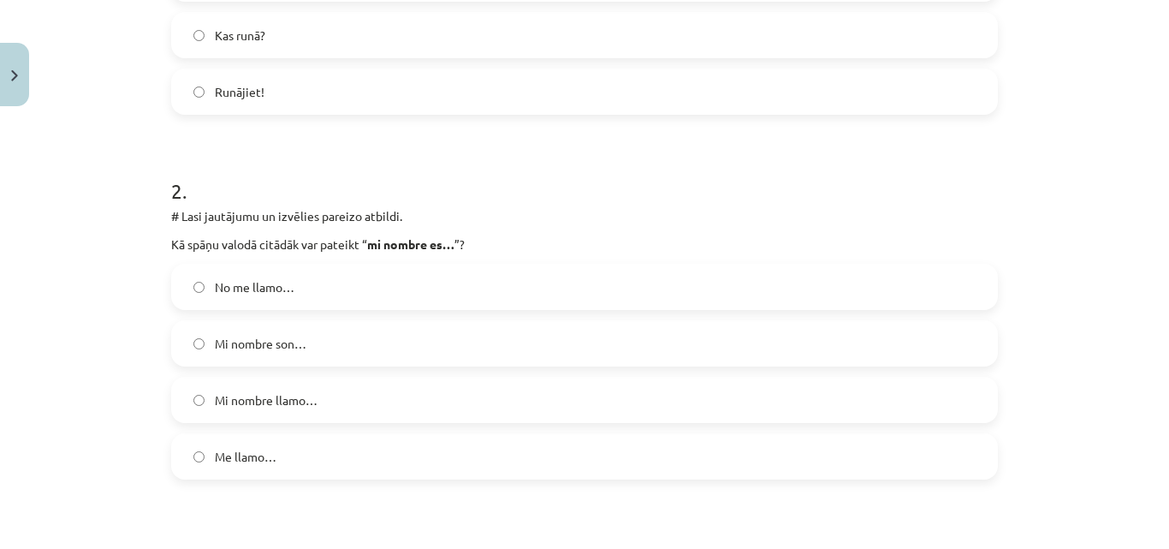
click at [322, 463] on label "Me llamo…" at bounding box center [585, 456] width 824 height 43
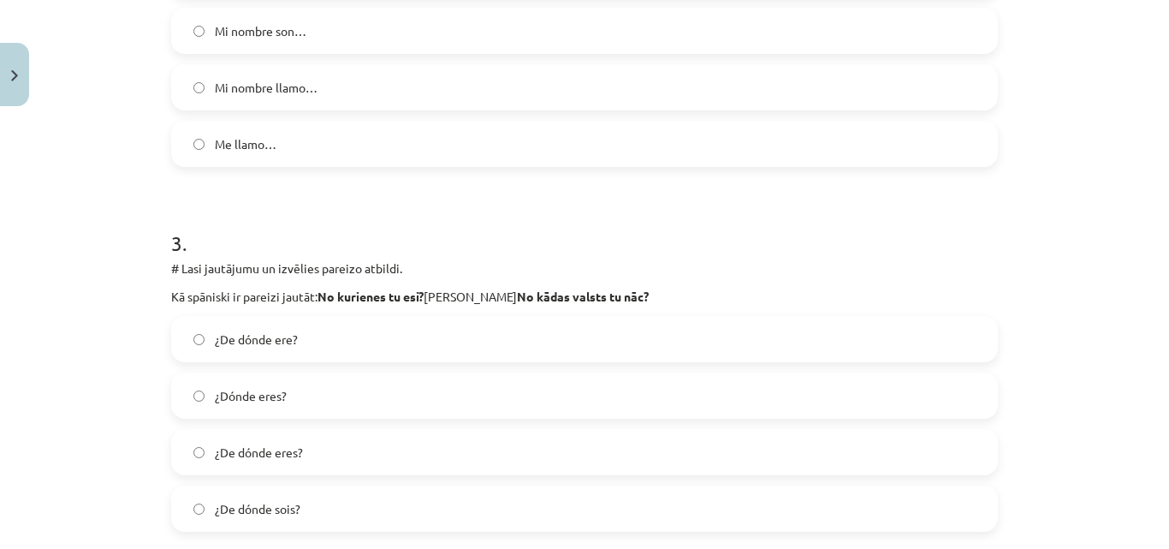
scroll to position [899, 0]
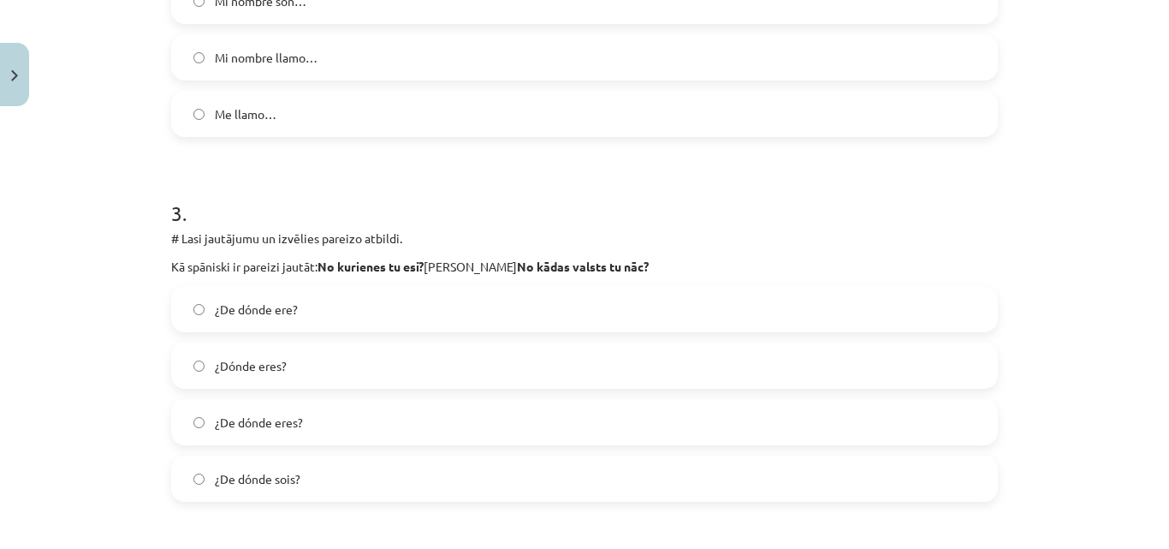
click at [325, 422] on label "¿De dónde eres?" at bounding box center [585, 422] width 824 height 43
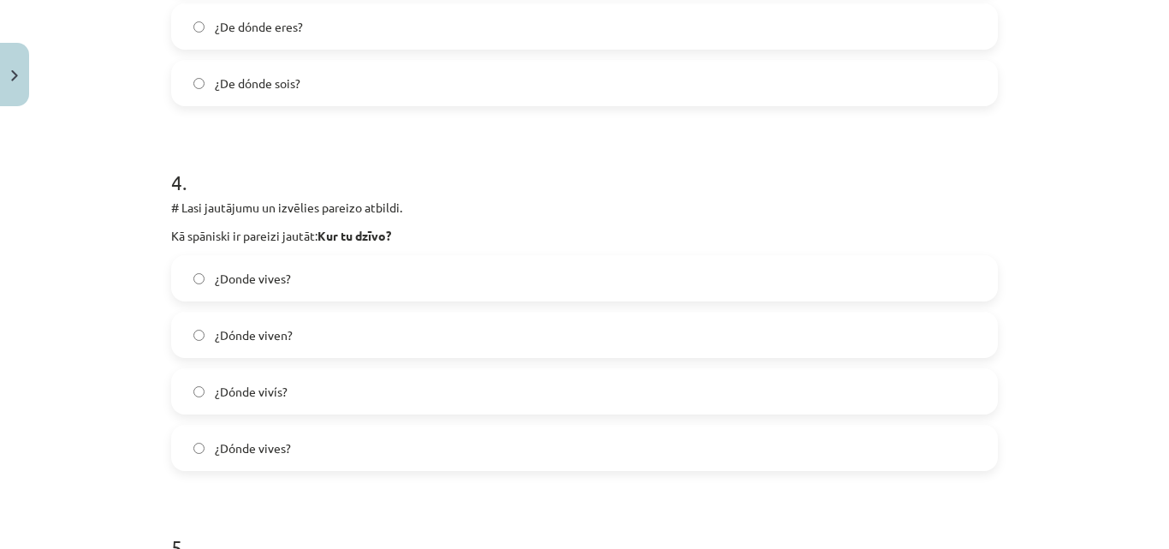
scroll to position [1327, 0]
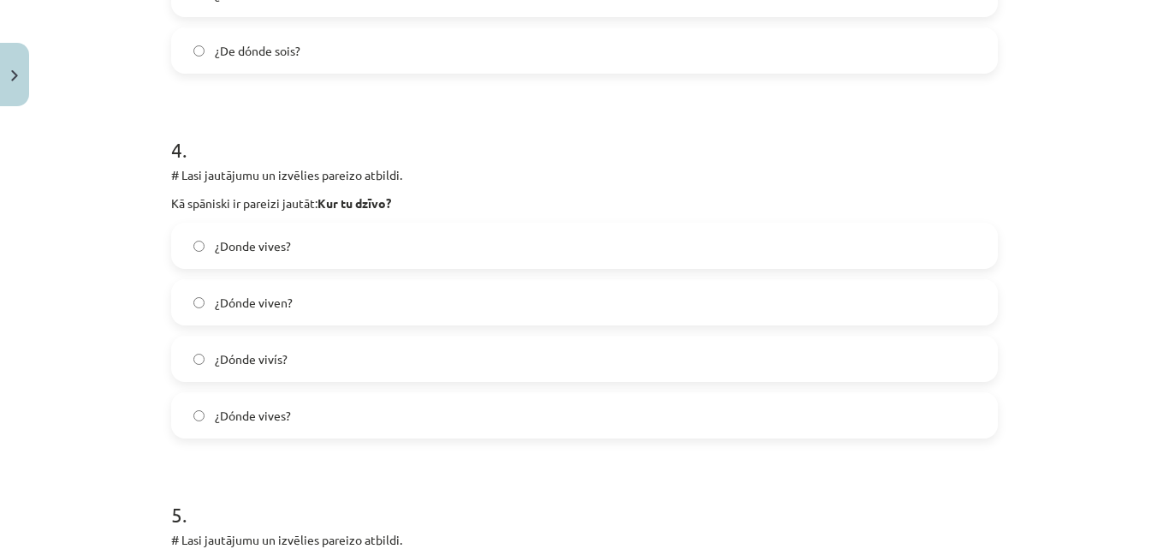
click at [317, 411] on label "¿Dónde vives?" at bounding box center [585, 415] width 824 height 43
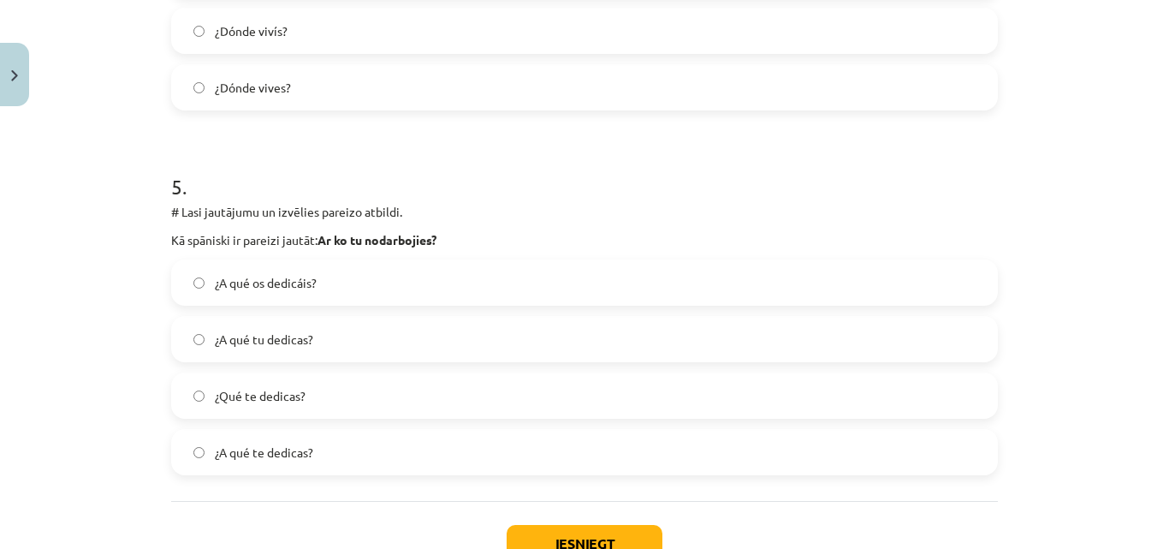
scroll to position [1669, 0]
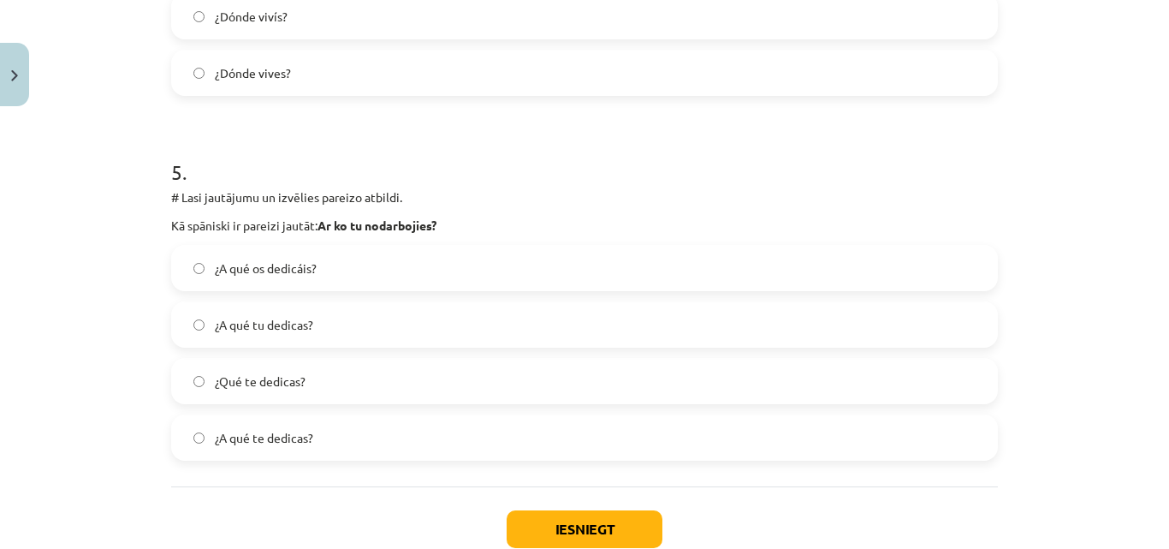
click at [353, 452] on label "¿A qué te dedicas?" at bounding box center [585, 437] width 824 height 43
click at [550, 524] on button "Iesniegt" at bounding box center [585, 529] width 156 height 38
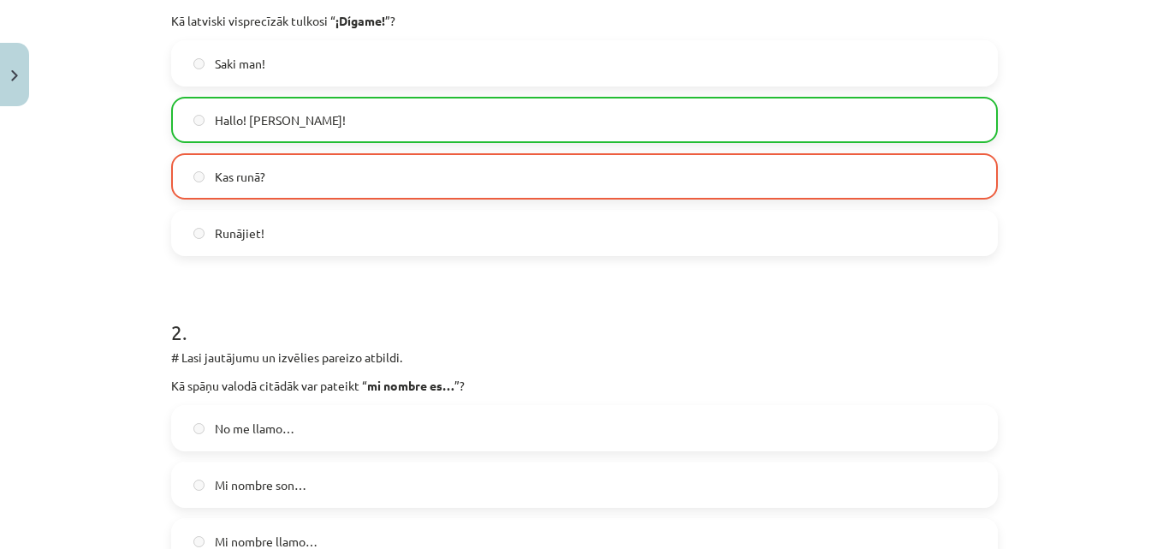
scroll to position [300, 0]
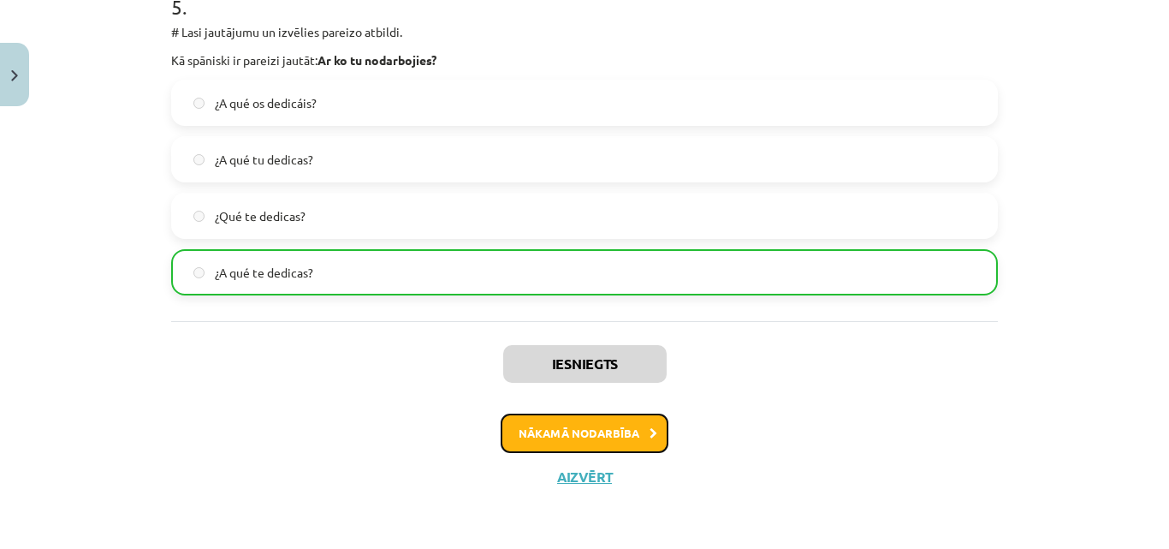
click at [626, 440] on button "Nākamā nodarbība" at bounding box center [585, 433] width 168 height 39
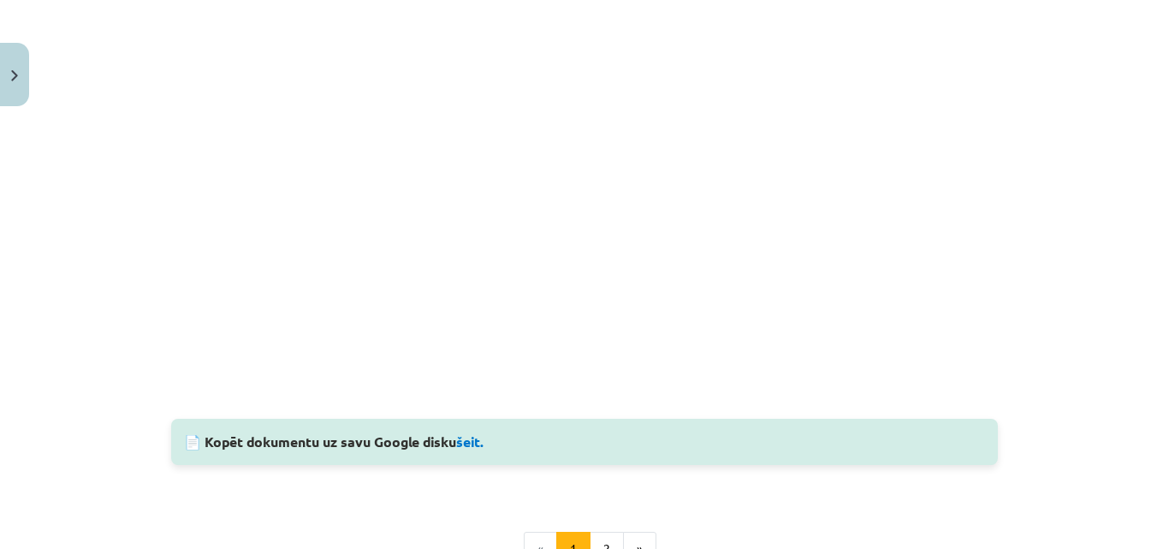
scroll to position [1199, 0]
